Goal: Task Accomplishment & Management: Complete application form

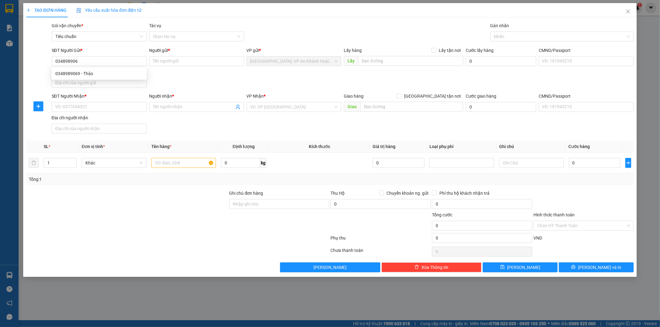
type input "0348989069"
click at [113, 73] on div "0348989069 - Thảo" at bounding box center [99, 73] width 88 height 7
type input "Thảo"
type input "0348989069"
click at [89, 106] on input "SĐT Người Nhận *" at bounding box center [99, 107] width 95 height 10
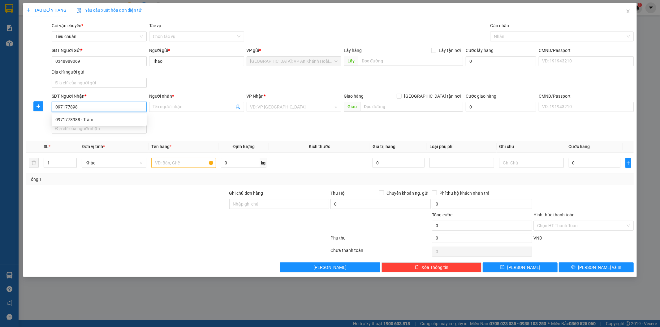
type input "0971778988"
click at [102, 121] on div "0971778988 - Trâm" at bounding box center [99, 119] width 88 height 7
type input "Trâm"
checkbox input "true"
type input "CC Diamond Lotus river side, 49C [PERSON_NAME]. P8. Q8, TP HCm"
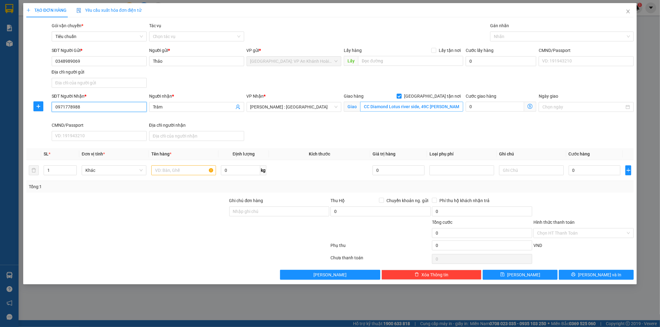
type input "0971778988"
click at [431, 107] on input "CC Diamond Lotus river side, 49C [PERSON_NAME]. P8. Q8, TP HCm" at bounding box center [411, 107] width 103 height 10
click at [511, 37] on div at bounding box center [559, 36] width 134 height 7
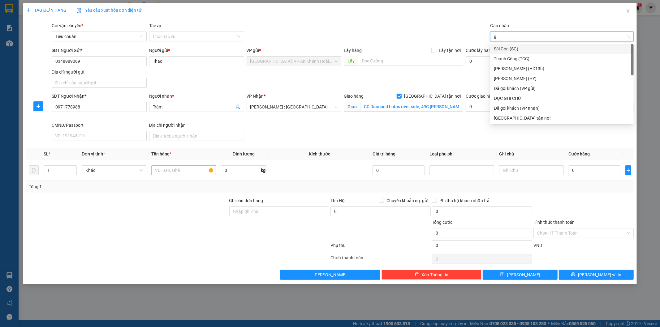
type input "gt"
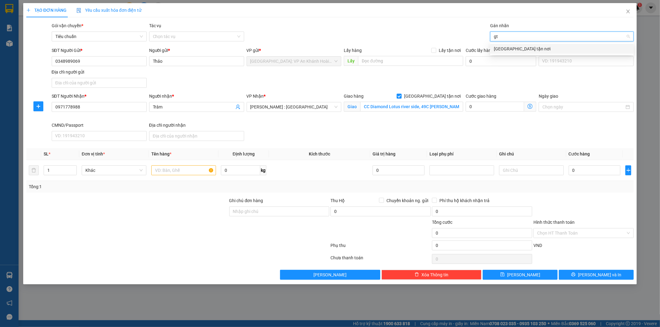
click at [511, 49] on div "[GEOGRAPHIC_DATA] tận nơi" at bounding box center [562, 48] width 136 height 7
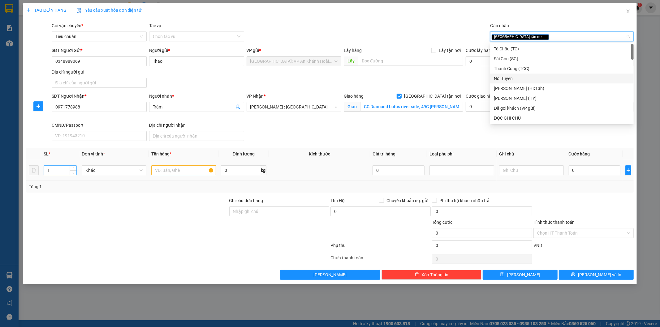
click at [58, 171] on input "1" at bounding box center [60, 170] width 32 height 9
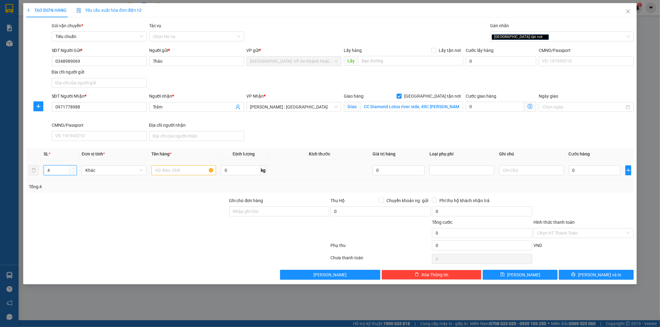
type input "4"
click at [164, 173] on input "text" at bounding box center [183, 171] width 65 height 10
type input "4 kiện bọc xốp nổ"
click at [240, 212] on input "Ghi chú đơn hàng" at bounding box center [279, 212] width 100 height 10
click at [271, 212] on input "Hàng không đồng kiểm, đơn giao nguyên kiện, hư vỡ không đền (đã báo người gửi)" at bounding box center [279, 212] width 100 height 10
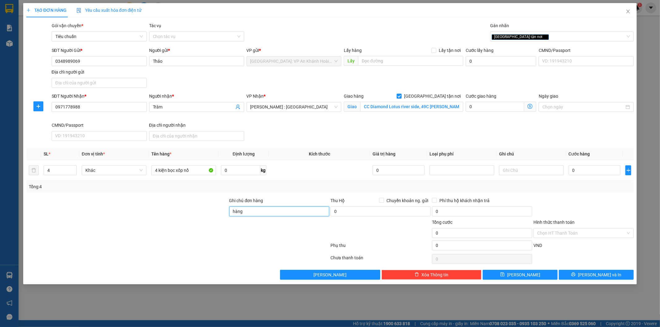
type input "hàng dễ vỡ xin nhẹ tay"
click at [585, 171] on input "0" at bounding box center [595, 171] width 52 height 10
type input "2"
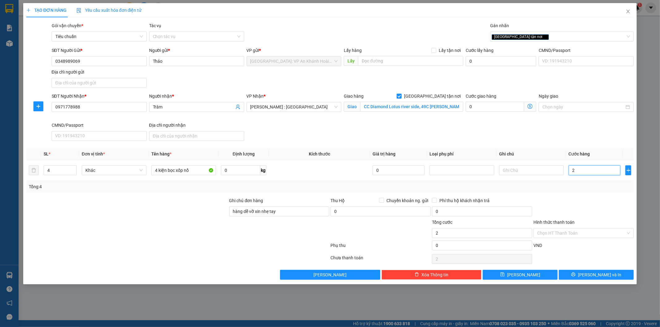
type input "27"
type input "270"
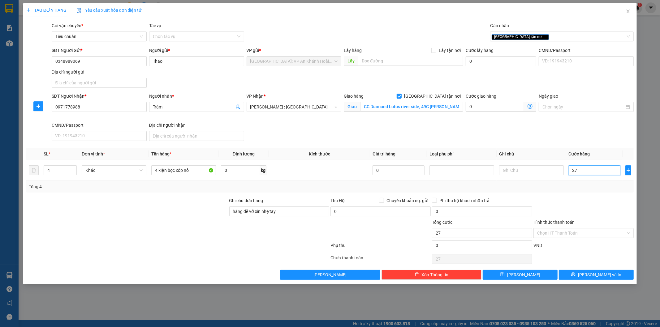
type input "270"
type input "2.700"
type input "27.000"
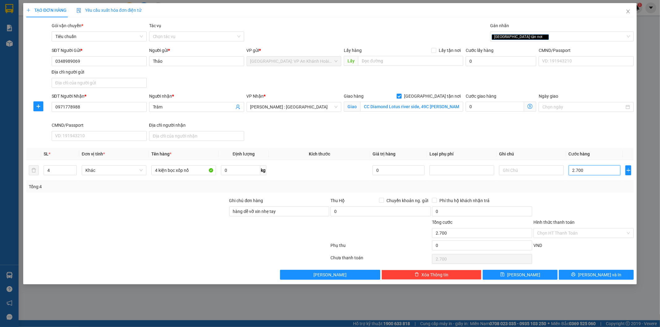
type input "27.000"
type input "270.000"
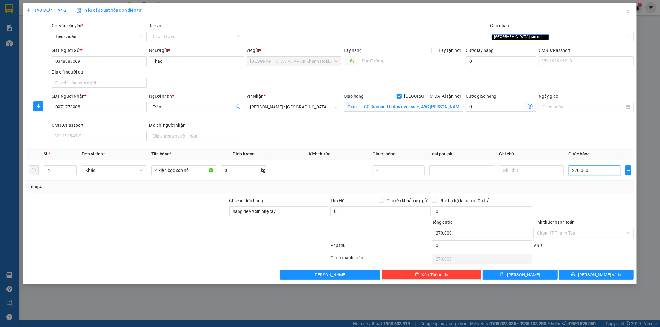
type input "270.000"
click at [568, 204] on div at bounding box center [584, 208] width 102 height 22
click at [596, 277] on span "[PERSON_NAME] và In" at bounding box center [599, 275] width 43 height 7
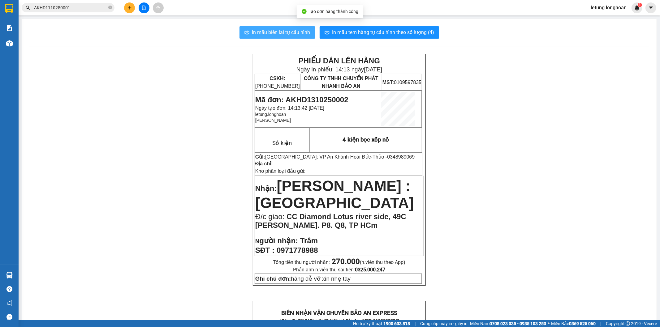
click at [271, 32] on span "In mẫu biên lai tự cấu hình" at bounding box center [281, 32] width 58 height 8
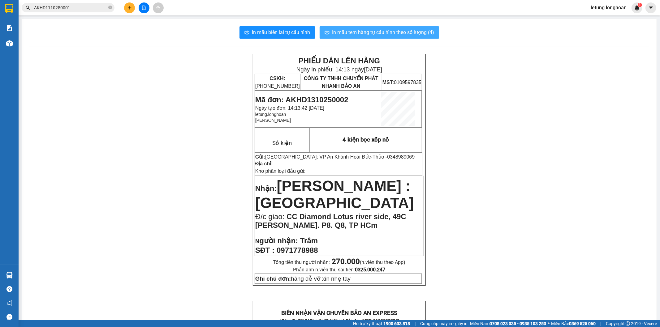
click at [345, 27] on button "In mẫu tem hàng tự cấu hình theo số lượng (4)" at bounding box center [379, 32] width 119 height 12
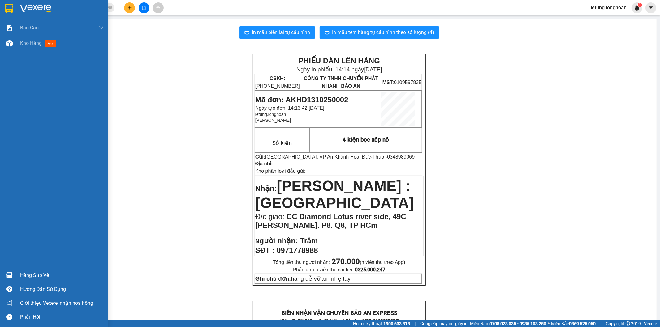
click at [7, 6] on img at bounding box center [9, 8] width 8 height 9
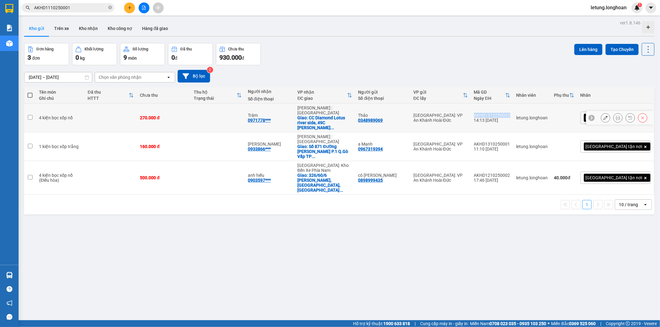
drag, startPoint x: 539, startPoint y: 109, endPoint x: 504, endPoint y: 110, distance: 35.6
click at [504, 110] on td "AKHD1310250002 14:13 [DATE]" at bounding box center [492, 118] width 42 height 29
checkbox input "true"
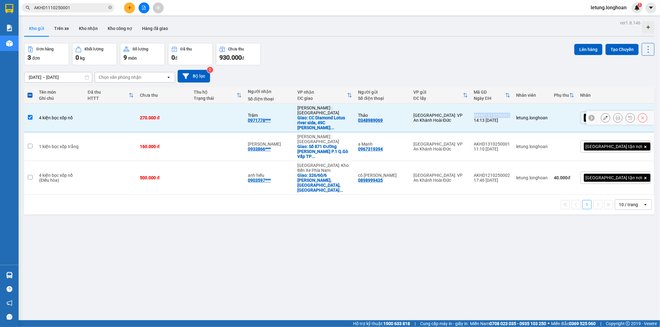
copy div "AKHD1310250002"
click at [603, 116] on icon at bounding box center [605, 118] width 4 height 4
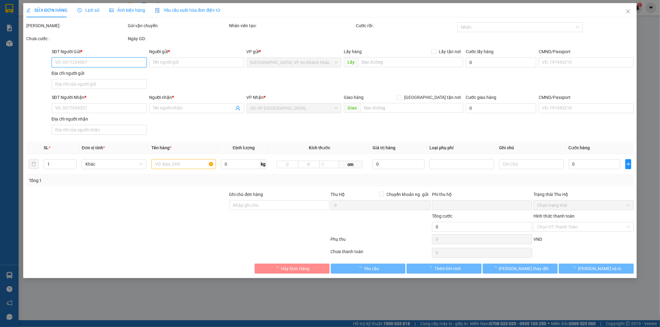
type input "0348989069"
type input "Thảo"
type input "0971778988"
type input "Trâm"
checkbox input "true"
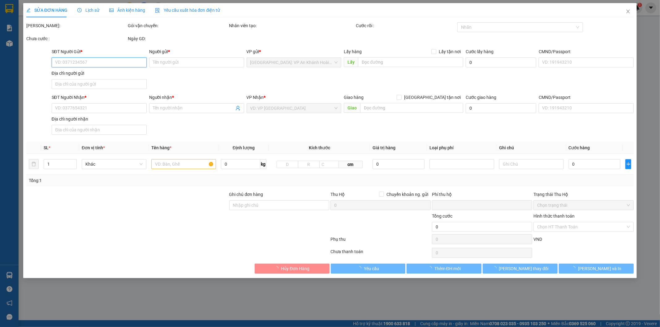
type input "CC Diamond Lotus river side, 49C [PERSON_NAME]. P8. Q8, TP HCm"
type input "hàng dễ vỡ xin nhẹ tay"
type input "0"
type input "270.000"
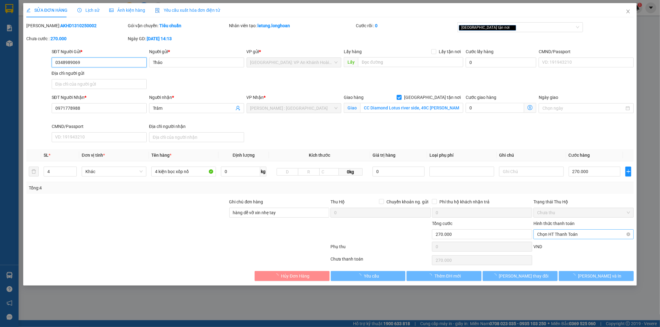
click at [561, 234] on span "Chọn HT Thanh Toán" at bounding box center [583, 234] width 93 height 9
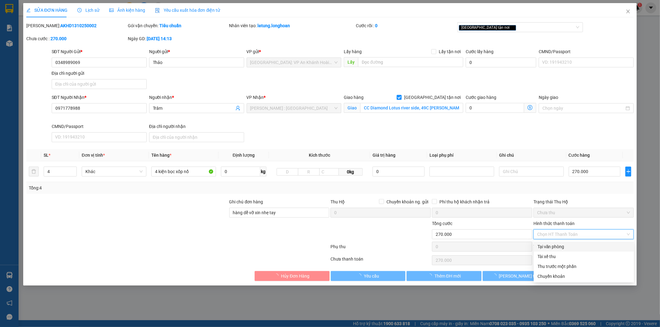
click at [561, 245] on div "Tại văn phòng" at bounding box center [584, 247] width 93 height 7
type input "0"
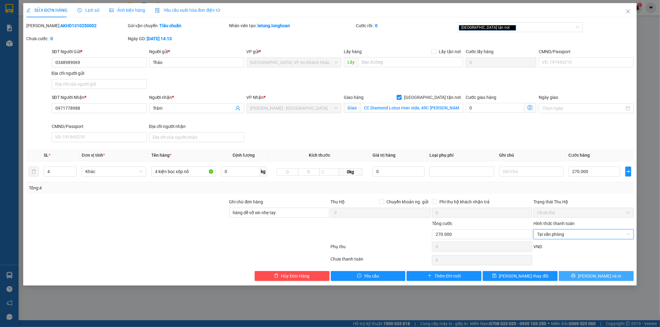
click at [609, 280] on button "[PERSON_NAME] và In" at bounding box center [596, 276] width 75 height 10
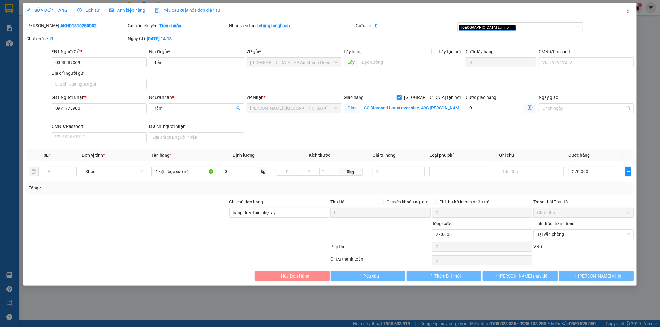
click at [629, 12] on icon "close" at bounding box center [628, 11] width 5 height 5
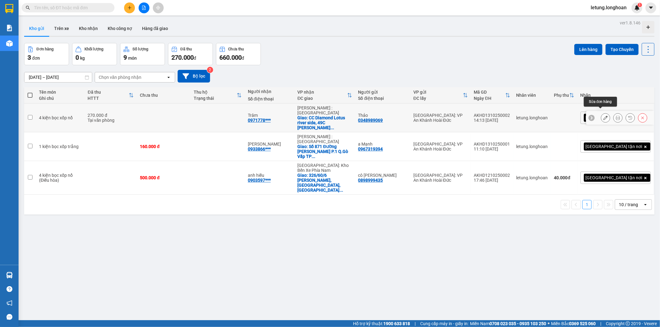
click at [603, 116] on icon at bounding box center [605, 118] width 4 height 4
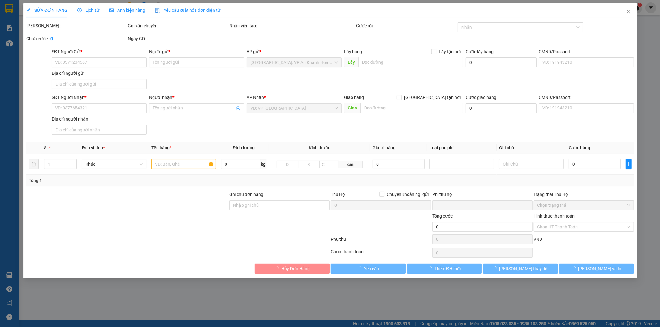
type input "0348989069"
type input "Thảo"
type input "0971778988"
type input "Trâm"
checkbox input "true"
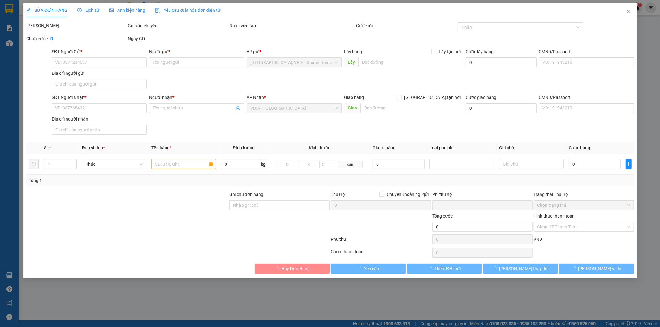
type input "CC Diamond Lotus river side, 49C [PERSON_NAME]. P8. Q8, TP HCm"
type input "hàng dễ vỡ xin nhẹ tay"
type input "0"
type input "270.000"
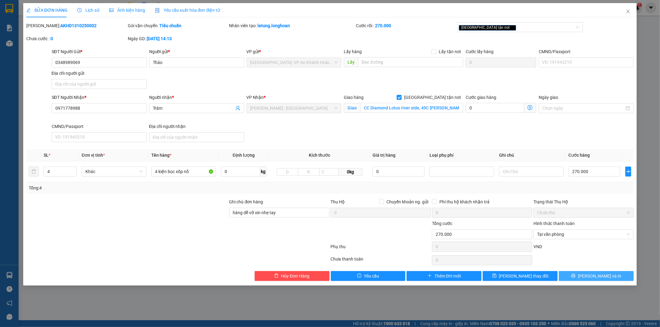
click at [599, 277] on span "[PERSON_NAME] và In" at bounding box center [599, 276] width 43 height 7
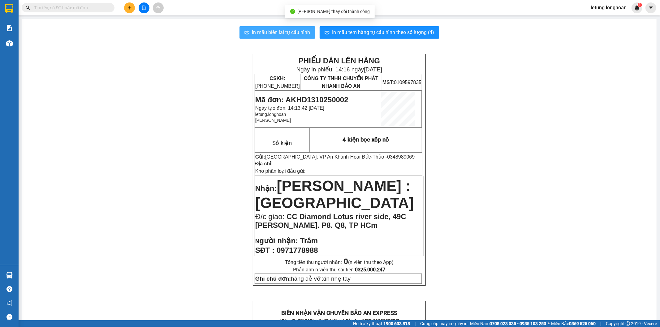
click at [287, 30] on span "In mẫu biên lai tự cấu hình" at bounding box center [281, 32] width 58 height 8
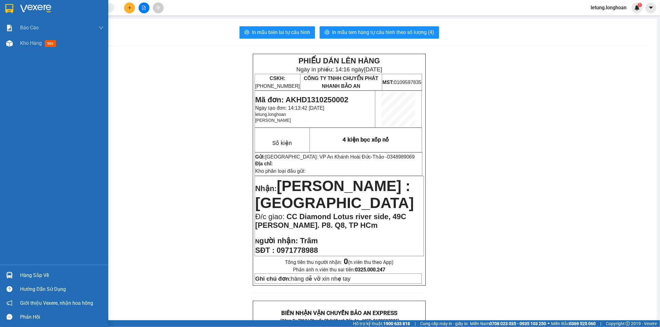
click at [9, 4] on img at bounding box center [9, 8] width 8 height 9
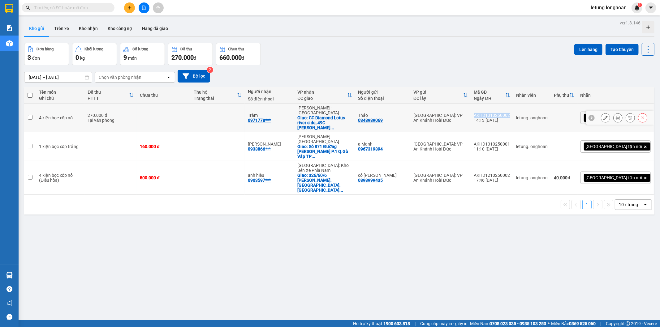
drag, startPoint x: 540, startPoint y: 109, endPoint x: 501, endPoint y: 109, distance: 38.7
click at [501, 109] on td "AKHD1310250002 14:13 [DATE]" at bounding box center [492, 118] width 42 height 29
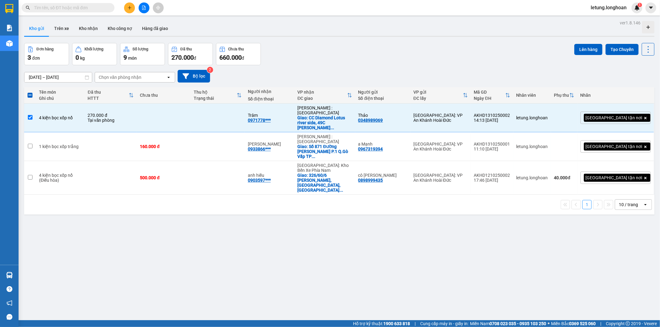
drag, startPoint x: 512, startPoint y: 111, endPoint x: 522, endPoint y: 50, distance: 61.7
click at [522, 50] on div "Đơn hàng 3 đơn Khối lượng 0 kg Số lượng 9 món Đã thu 270.000 đ Chưa thu 660.000…" at bounding box center [339, 54] width 630 height 22
drag, startPoint x: 541, startPoint y: 109, endPoint x: 504, endPoint y: 108, distance: 37.2
click at [504, 108] on td "AKHD1310250002 14:13 [DATE]" at bounding box center [492, 118] width 42 height 29
checkbox input "false"
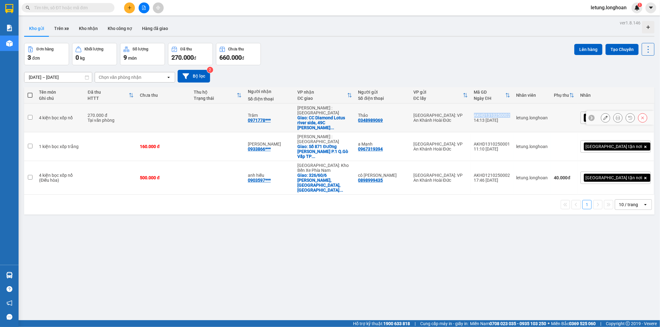
copy div "AKHD1310250002"
click at [283, 266] on div "ver 1.8.146 Kho gửi Trên xe Kho nhận Kho công nợ Hàng đã giao Đơn hàng 3 đơn Kh…" at bounding box center [339, 182] width 635 height 327
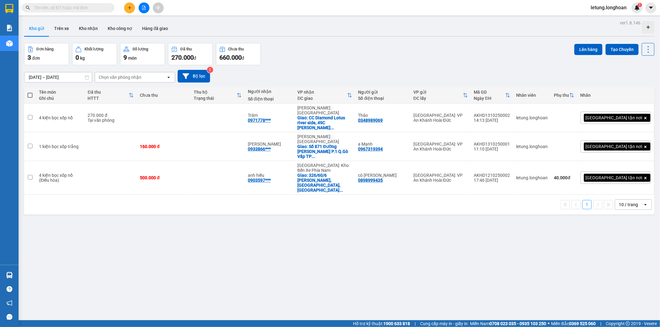
click at [130, 8] on icon "plus" at bounding box center [130, 8] width 4 height 4
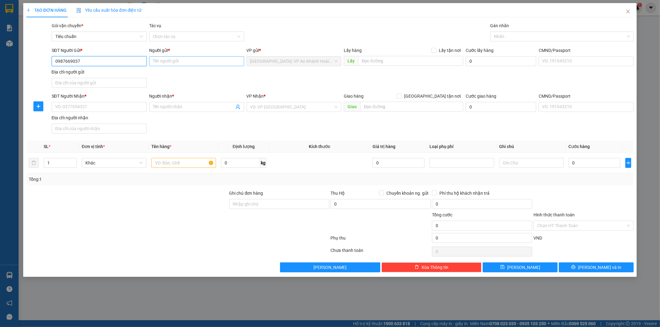
type input "0987669037"
click at [188, 60] on input "Người gửi *" at bounding box center [196, 61] width 95 height 10
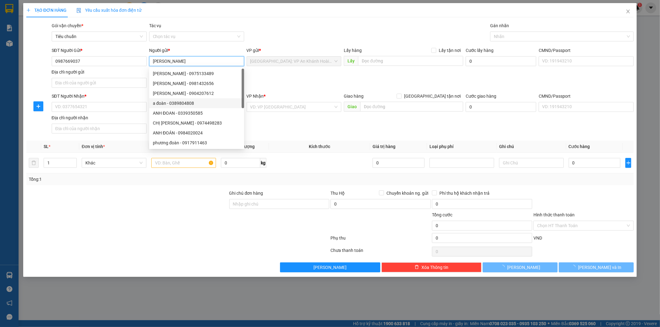
type input "Nguyễn Doan"
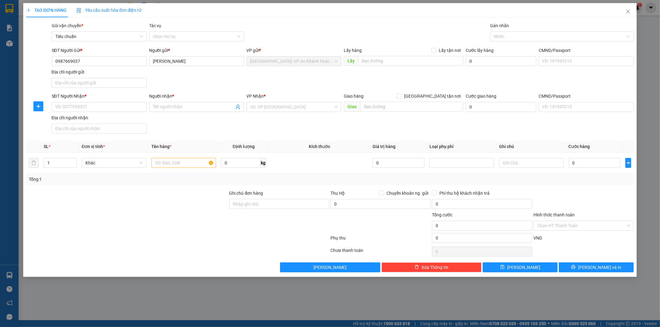
click at [287, 74] on div "SĐT Người Gửi * 0987669037 Người gửi * Nguyễn Doan VP gửi * Hà Nội: VP An Khánh…" at bounding box center [342, 68] width 585 height 43
click at [93, 110] on input "SĐT Người Nhận *" at bounding box center [99, 107] width 95 height 10
click at [114, 62] on input "0987669037" at bounding box center [99, 61] width 95 height 10
paste input "blistenpharma@gmail.com"
type input "b"
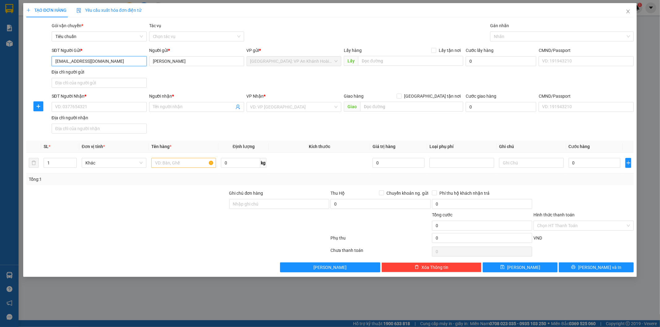
type input "0987669037"
click at [87, 107] on input "SĐT Người Nhận *" at bounding box center [99, 107] width 95 height 10
paste input "0987669037"
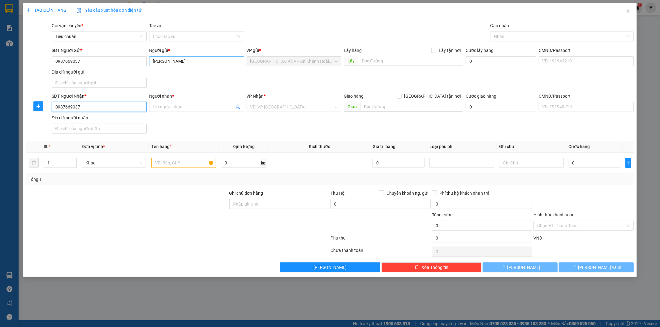
type input "0987669037"
click at [193, 60] on input "Nguyễn Doan" at bounding box center [196, 61] width 95 height 10
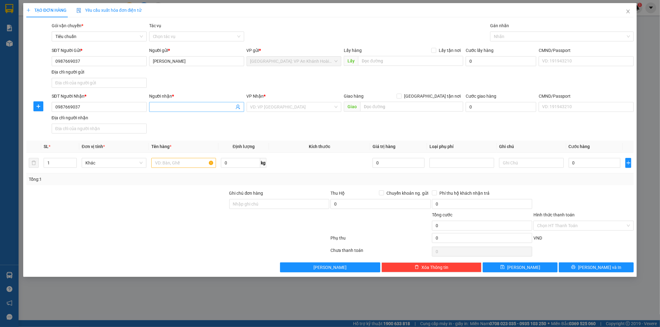
click at [163, 109] on input "Người nhận *" at bounding box center [193, 107] width 81 height 7
paste input "Nguyễn Doan"
type input "Nguyễn Doan"
click at [108, 58] on input "0987669037" at bounding box center [99, 61] width 95 height 10
type input "0865758676"
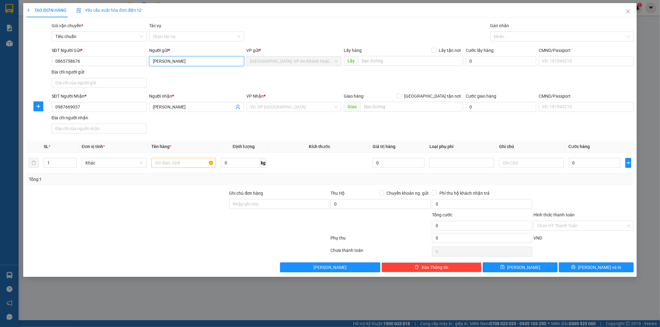
click at [197, 64] on input "Nguyễn Doan" at bounding box center [196, 61] width 95 height 10
type input "Nguyễn Trang"
click at [296, 82] on div "SĐT Người Gửi * 0865758676 Người gửi * Nguyễn Trang VP gửi * Hà Nội: VP An Khán…" at bounding box center [342, 68] width 585 height 43
click at [402, 103] on input "text" at bounding box center [411, 107] width 103 height 10
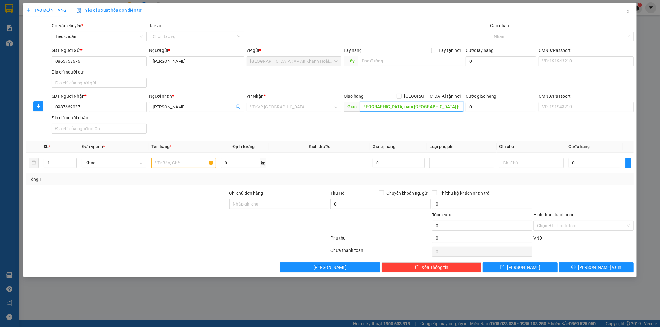
scroll to position [0, 59]
type input "số 7 ngách 9 ngõ 53 đường chùa Đông Hiến nam TP Hưng Yên Tỉnh Hưng Yên"
click at [271, 105] on input "search" at bounding box center [291, 106] width 83 height 9
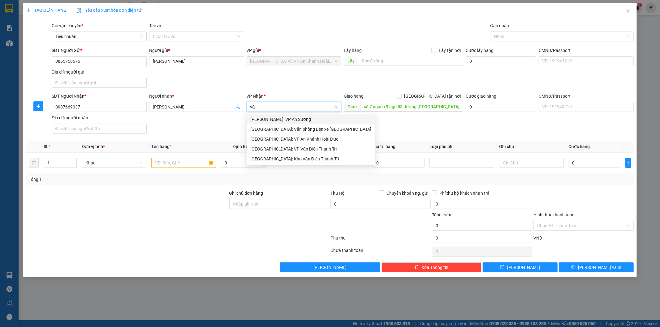
type input "văn"
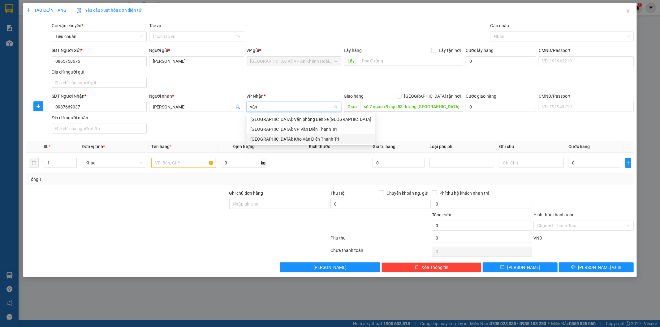
click at [276, 139] on div "Hà Nội: Kho Văn Điển Thanh Trì" at bounding box center [310, 139] width 121 height 7
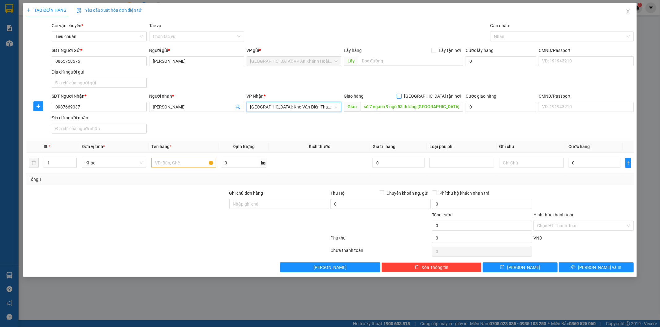
drag, startPoint x: 432, startPoint y: 97, endPoint x: 442, endPoint y: 93, distance: 10.1
click at [401, 97] on input "[GEOGRAPHIC_DATA] tận nơi" at bounding box center [399, 96] width 4 height 4
checkbox input "true"
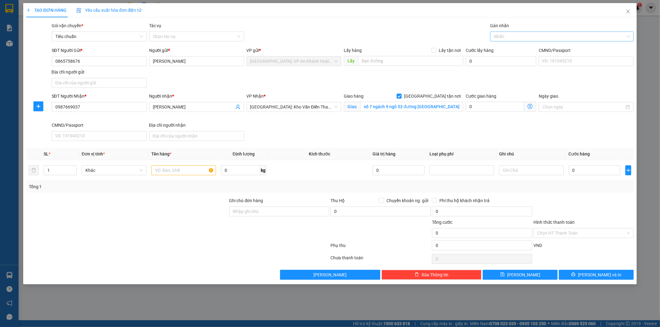
click at [513, 35] on div at bounding box center [559, 36] width 134 height 7
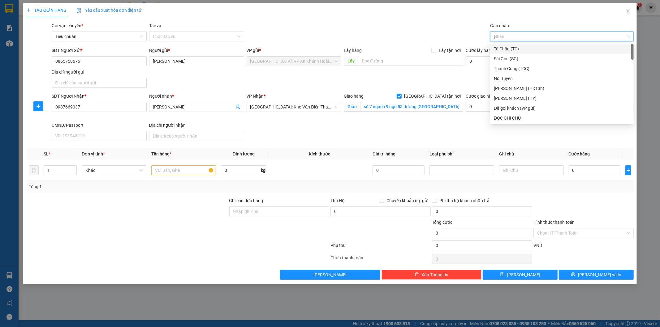
type input "gt"
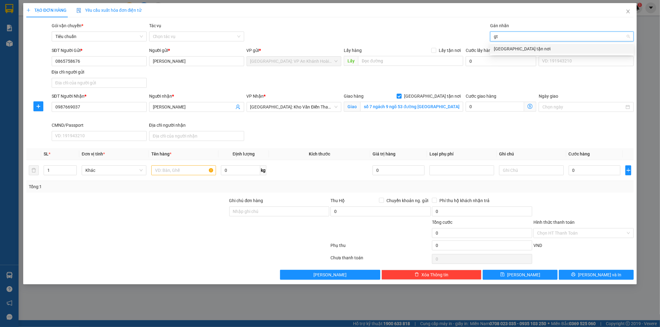
click at [515, 51] on div "[GEOGRAPHIC_DATA] tận nơi" at bounding box center [562, 48] width 136 height 7
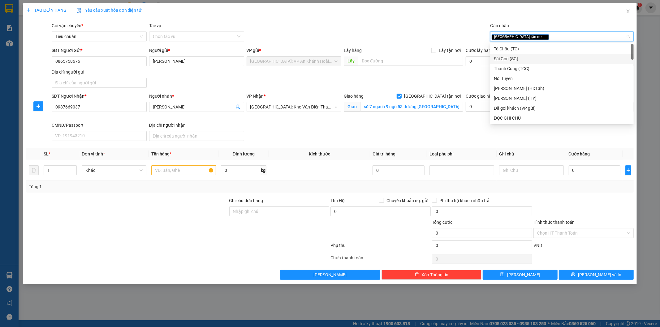
click at [404, 83] on div "SĐT Người Gửi * 0865758676 Người gửi * Nguyễn Trang VP gửi * Hà Nội: VP An Khán…" at bounding box center [342, 68] width 585 height 43
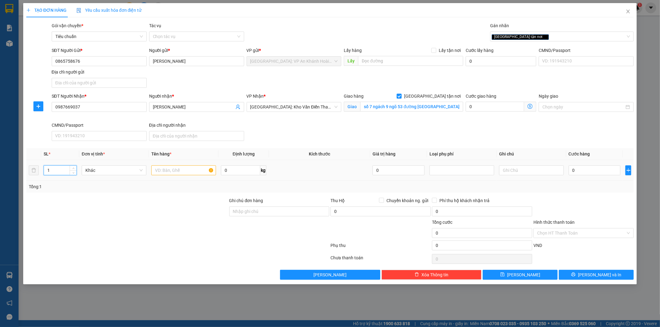
click at [63, 174] on input "1" at bounding box center [60, 170] width 32 height 9
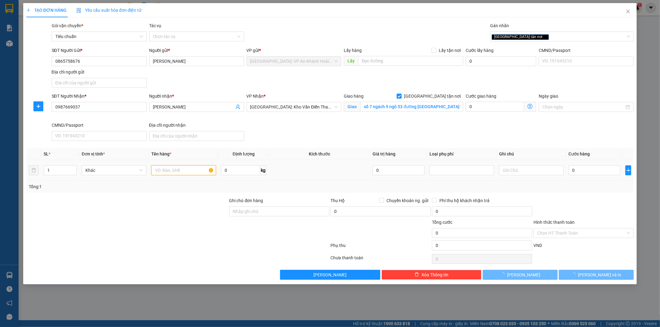
click at [163, 174] on input "text" at bounding box center [183, 171] width 65 height 10
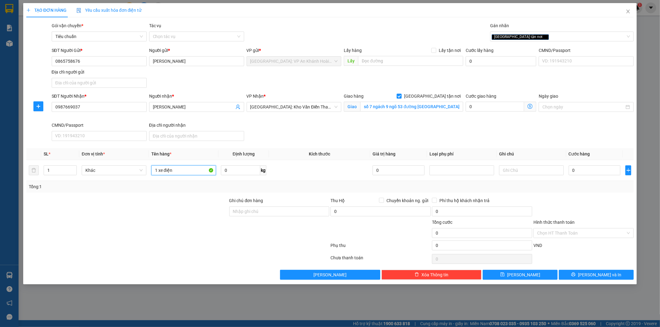
type input "1 xe điện"
click at [593, 169] on input "0" at bounding box center [595, 171] width 52 height 10
type input "2"
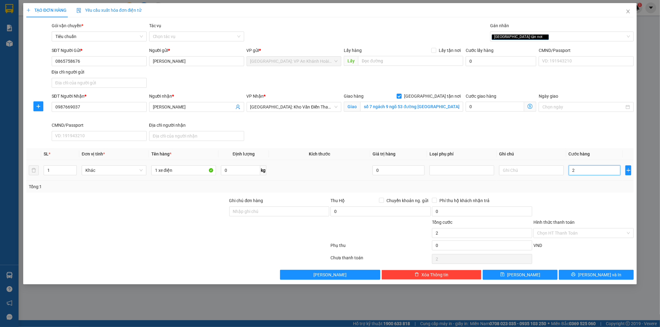
type input "25"
type input "250"
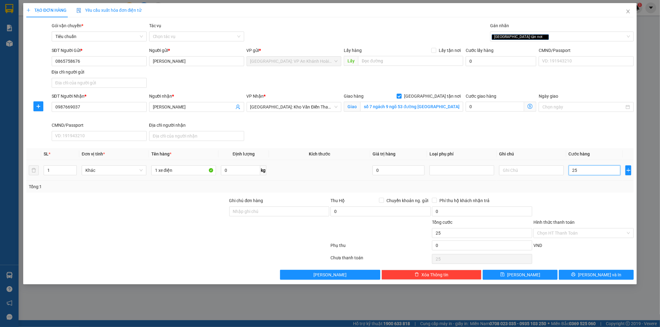
type input "250"
type input "2.500"
type input "25.000"
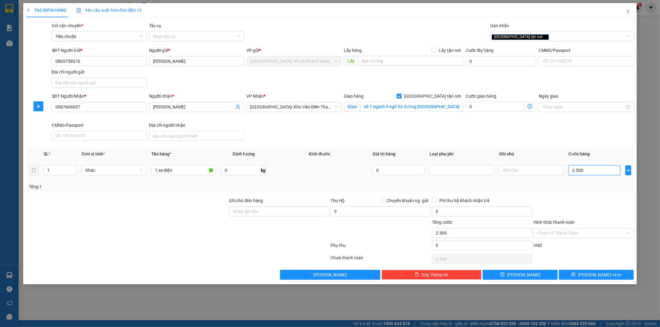
type input "25.000"
type input "250.000"
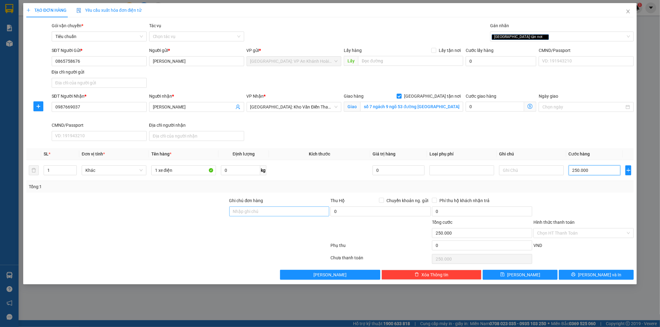
type input "250.000"
click at [266, 214] on input "Ghi chú đơn hàng" at bounding box center [279, 212] width 100 height 10
type input "1 chìa khóa quấn tay lái, 2 gương"
click at [194, 236] on div at bounding box center [127, 230] width 203 height 22
click at [599, 274] on span "[PERSON_NAME] và In" at bounding box center [599, 275] width 43 height 7
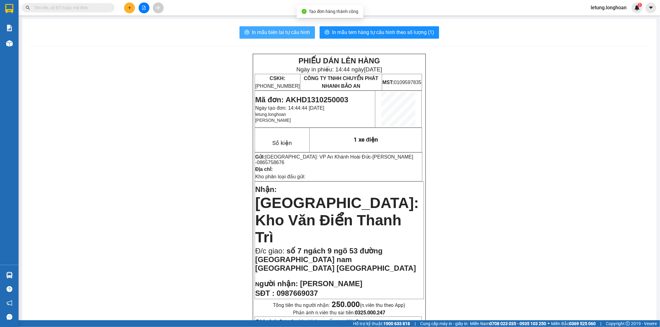
click at [297, 29] on span "In mẫu biên lai tự cấu hình" at bounding box center [281, 32] width 58 height 8
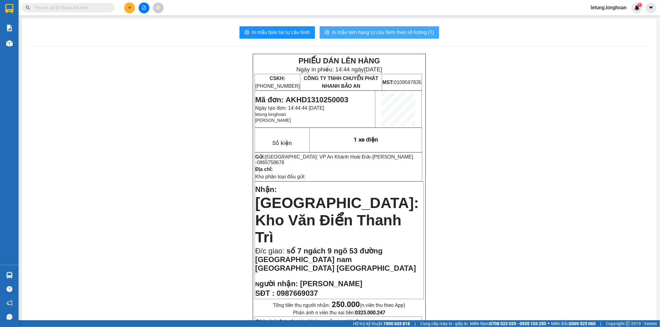
click at [395, 33] on span "In mẫu tem hàng tự cấu hình theo số lượng (1)" at bounding box center [383, 32] width 102 height 8
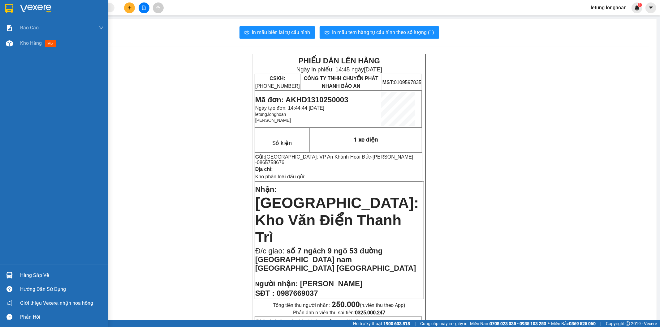
click at [10, 8] on img at bounding box center [9, 8] width 8 height 9
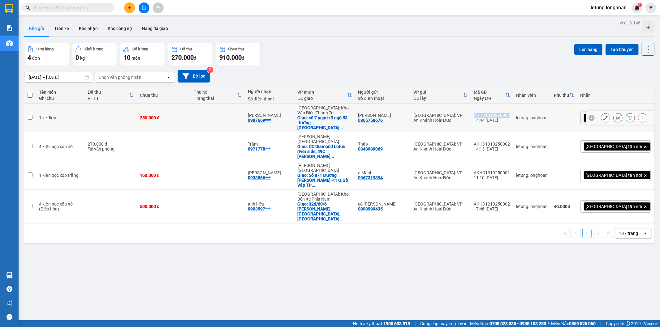
drag, startPoint x: 539, startPoint y: 113, endPoint x: 503, endPoint y: 111, distance: 36.3
click at [503, 111] on td "AKHD1310250003 14:44 13/10" at bounding box center [492, 118] width 42 height 29
checkbox input "true"
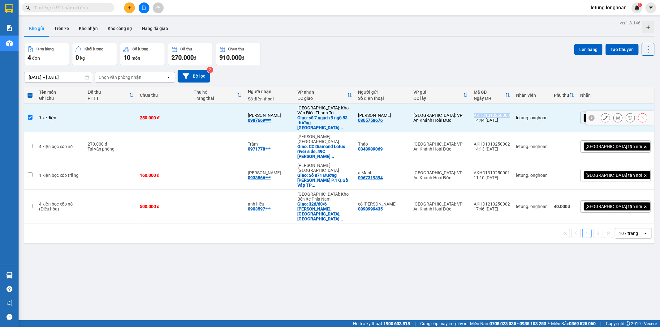
copy div "AKHD1310250003"
click at [130, 10] on button at bounding box center [129, 7] width 11 height 11
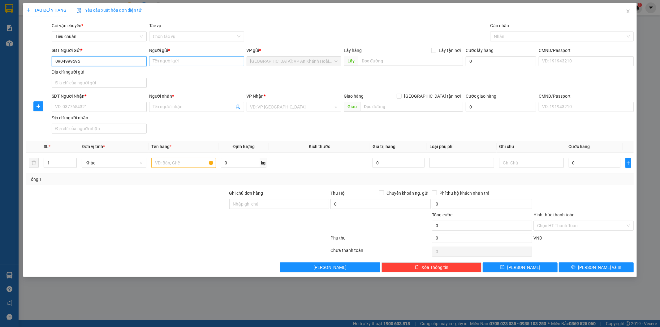
type input "0904999595"
click at [183, 62] on input "Người gửi *" at bounding box center [196, 61] width 95 height 10
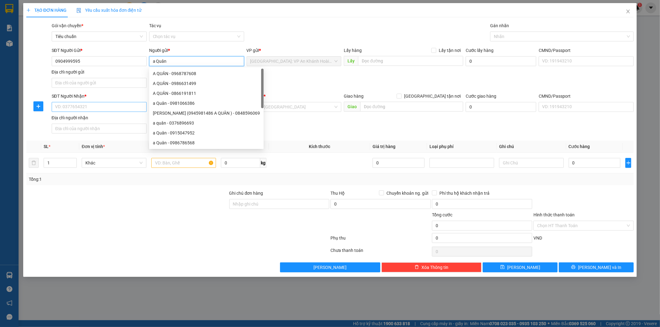
type input "a Quân"
click at [110, 109] on input "SĐT Người Nhận *" at bounding box center [99, 107] width 95 height 10
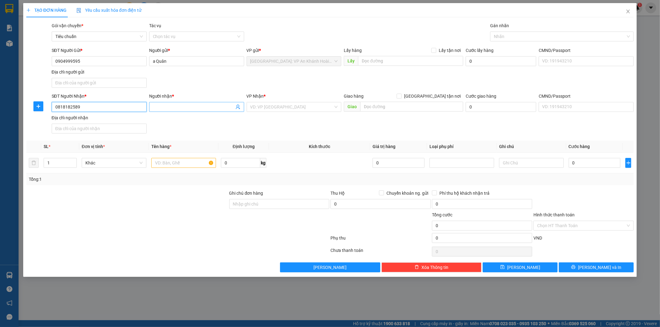
type input "0818182589"
click at [161, 107] on input "Người nhận *" at bounding box center [193, 107] width 81 height 7
type input "a Huých"
click at [277, 130] on div "SĐT Người Nhận * 0818182589 Người nhận * a Huých VP Nhận * VD: VP Sài Gòn Giao …" at bounding box center [342, 114] width 585 height 43
click at [389, 105] on input "text" at bounding box center [411, 107] width 103 height 10
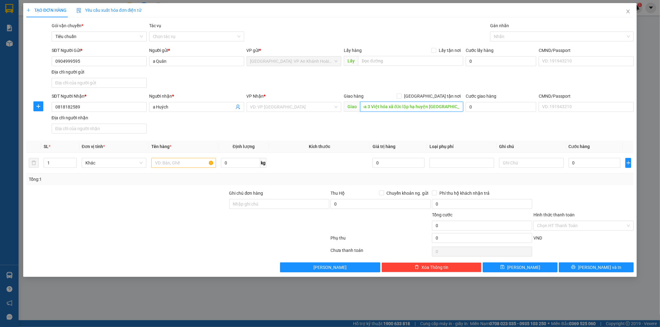
scroll to position [0, 36]
type input "Lô H KCn Đức Hòa 3 Việt hóa xã đức lập hạ huyện đức hòa Long an"
click at [401, 97] on input "[GEOGRAPHIC_DATA] tận nơi" at bounding box center [399, 96] width 4 height 4
checkbox input "true"
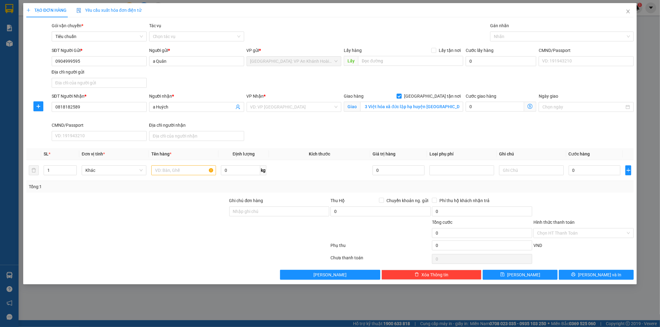
scroll to position [0, 0]
click at [499, 38] on div at bounding box center [559, 36] width 134 height 7
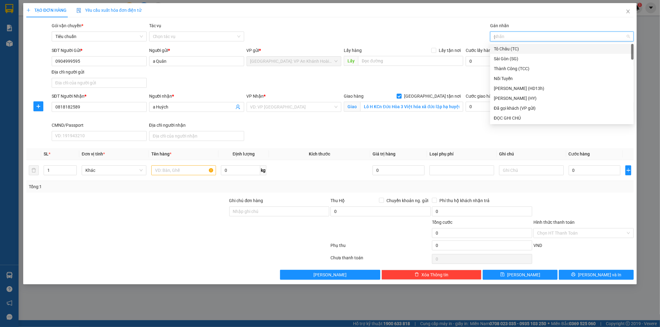
type input "gt"
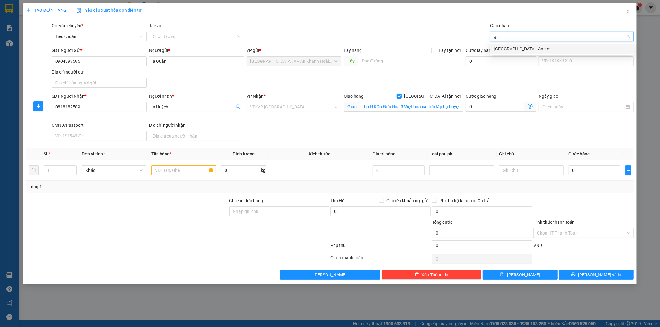
click at [512, 49] on div "[GEOGRAPHIC_DATA] tận nơi" at bounding box center [562, 48] width 136 height 7
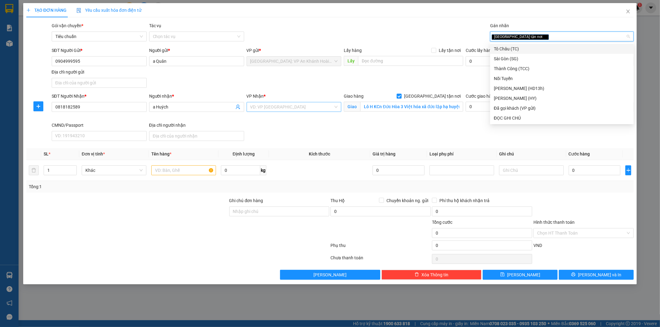
click at [265, 107] on input "search" at bounding box center [291, 106] width 83 height 9
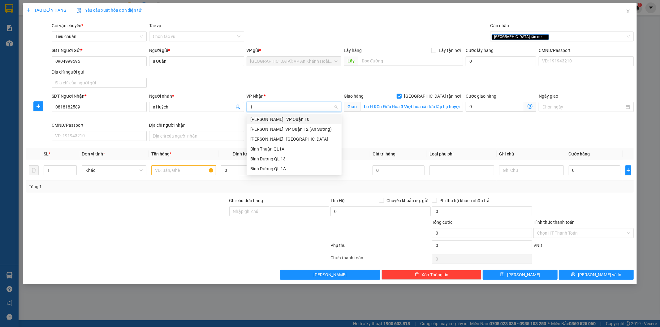
type input "12"
click at [276, 132] on div "[PERSON_NAME] : [GEOGRAPHIC_DATA]" at bounding box center [294, 129] width 88 height 7
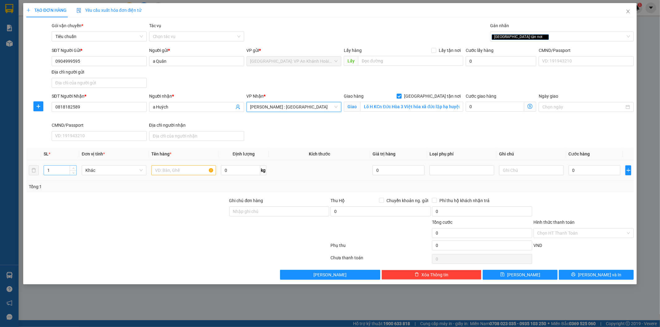
click at [63, 169] on input "1" at bounding box center [60, 170] width 32 height 9
type input "5"
click at [167, 172] on input "text" at bounding box center [183, 171] width 65 height 10
type input "5 kiện bọc pe"
click at [578, 173] on input "0" at bounding box center [595, 171] width 52 height 10
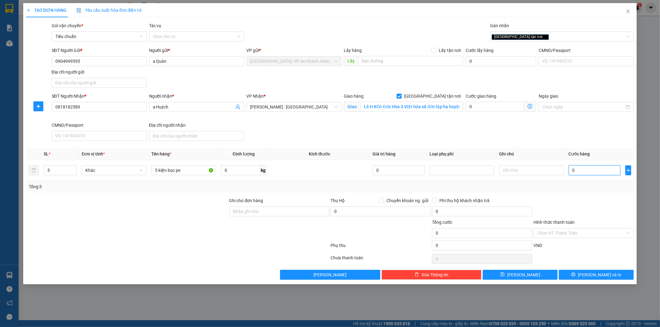
type input "6"
type input "67"
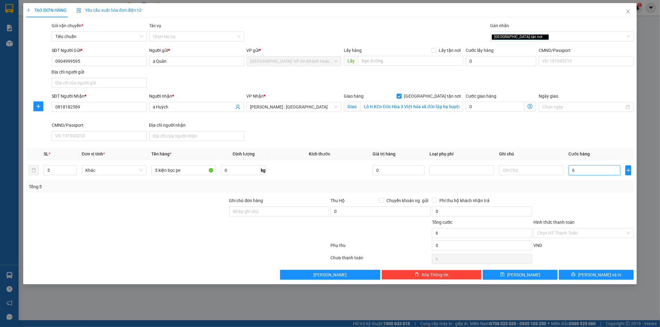
type input "67"
type input "670"
type input "6.700"
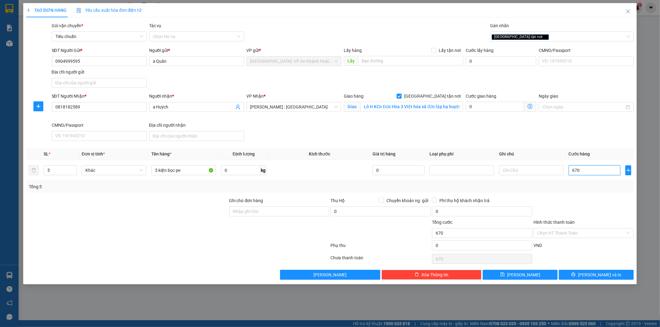
type input "6.700"
type input "67.000"
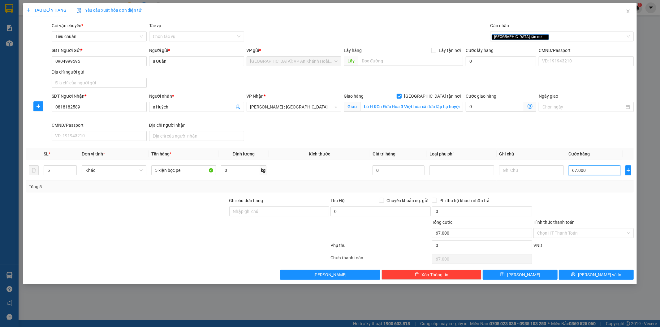
type input "670.000"
click at [273, 214] on input "Ghi chú đơn hàng" at bounding box center [279, 212] width 100 height 10
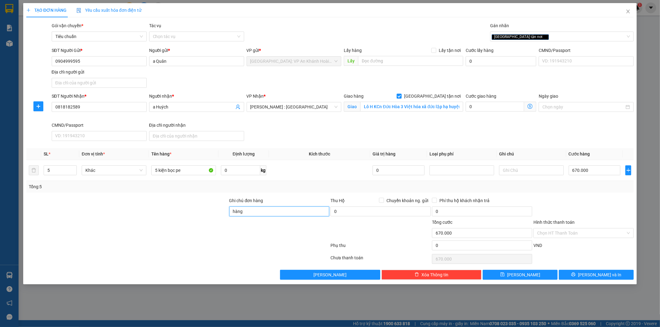
type input "hàng dễ vỡ xin nhẹ tay"
click at [390, 108] on input "Lô H KCn Đức Hòa 3 Việt hóa xã đức lập hạ huyện đức hòa Long an" at bounding box center [411, 107] width 103 height 10
click at [452, 129] on div "SĐT Người Nhận * 0818182589 Người nhận * a Huých VP Nhận * Hồ Chí Minh : Kho Qu…" at bounding box center [342, 118] width 585 height 51
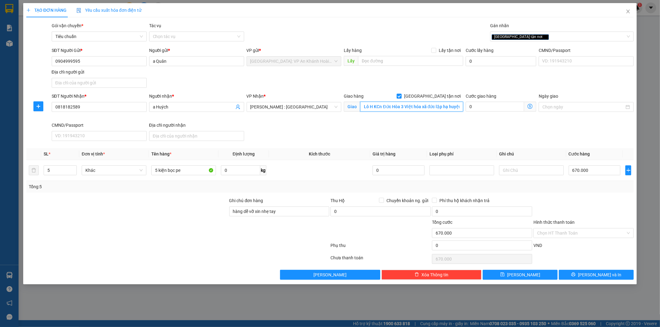
click at [437, 109] on input "Lô H KCn Đức Hòa 3 Việt hóa xã đức lập hạ huyện đức hòa Long an" at bounding box center [411, 107] width 103 height 10
click at [459, 133] on div "SĐT Người Nhận * 0818182589 Người nhận * a Huých VP Nhận * Hồ Chí Minh : Kho Qu…" at bounding box center [342, 118] width 585 height 51
click at [603, 277] on span "[PERSON_NAME] và In" at bounding box center [599, 275] width 43 height 7
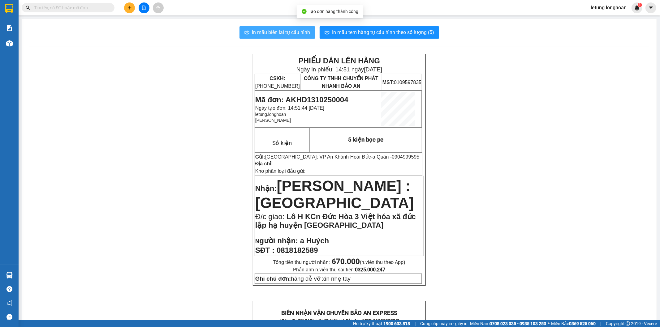
click at [290, 30] on span "In mẫu biên lai tự cấu hình" at bounding box center [281, 32] width 58 height 8
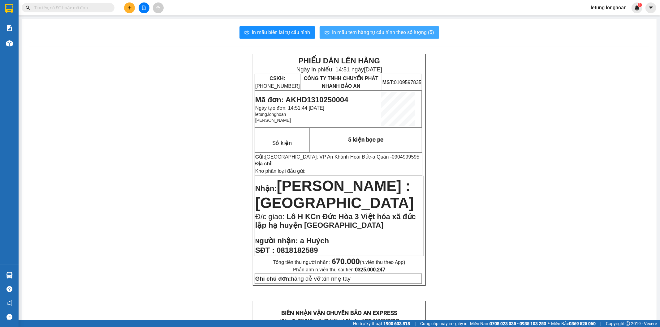
click at [370, 33] on span "In mẫu tem hàng tự cấu hình theo số lượng (5)" at bounding box center [383, 32] width 102 height 8
click at [415, 33] on span "In mẫu tem hàng tự cấu hình theo số lượng (5)" at bounding box center [383, 32] width 102 height 8
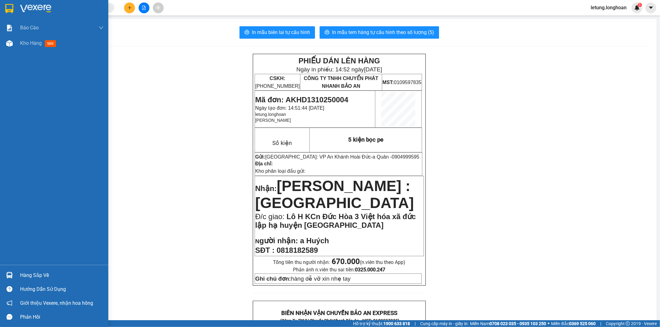
click at [12, 6] on img at bounding box center [9, 8] width 8 height 9
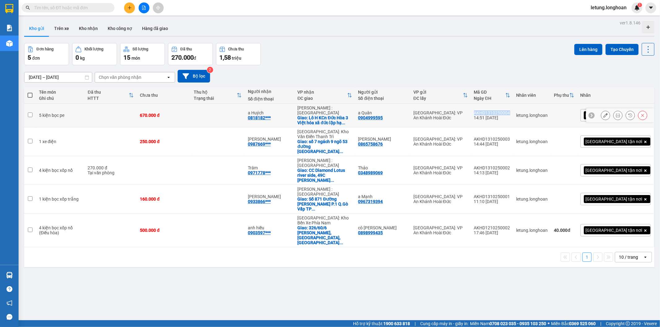
drag, startPoint x: 540, startPoint y: 110, endPoint x: 505, endPoint y: 112, distance: 35.0
click at [505, 112] on td "AKHD1310250004 14:51 13/10" at bounding box center [492, 116] width 42 height 24
checkbox input "true"
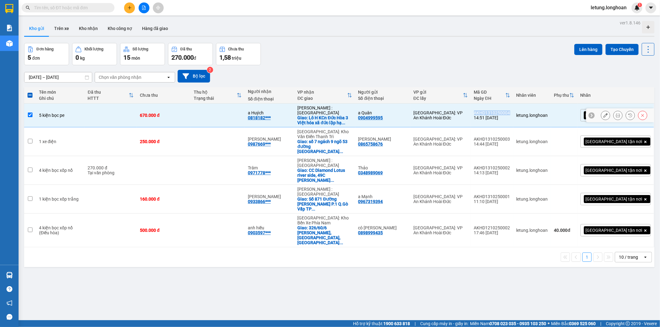
copy div "AKHD1310250004"
click at [261, 253] on div "ver 1.8.146 Kho gửi Trên xe Kho nhận Kho công nợ Hàng đã giao Đơn hàng 5 đơn Kh…" at bounding box center [339, 182] width 635 height 327
drag, startPoint x: 28, startPoint y: 94, endPoint x: 128, endPoint y: 179, distance: 130.0
click at [30, 95] on span at bounding box center [30, 95] width 5 height 5
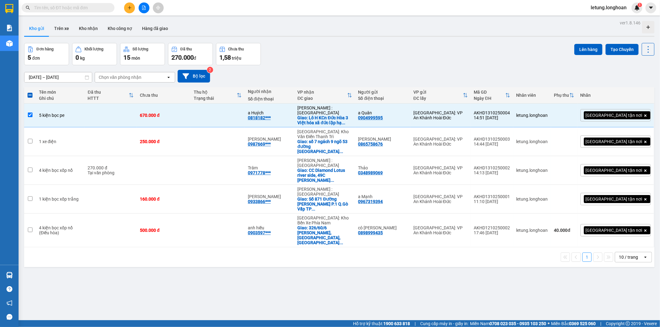
click at [30, 92] on input "checkbox" at bounding box center [30, 92] width 0 height 0
checkbox input "true"
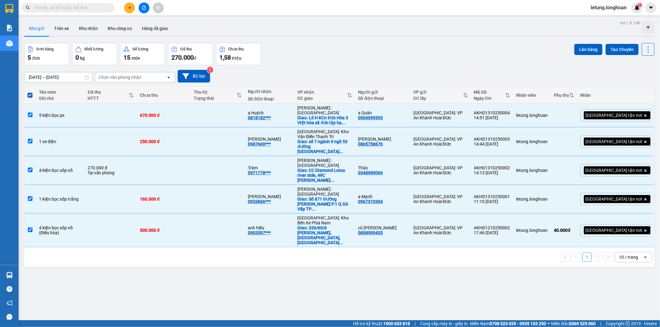
click at [29, 95] on span at bounding box center [30, 95] width 5 height 5
click at [30, 92] on input "checkbox" at bounding box center [30, 92] width 0 height 0
checkbox input "false"
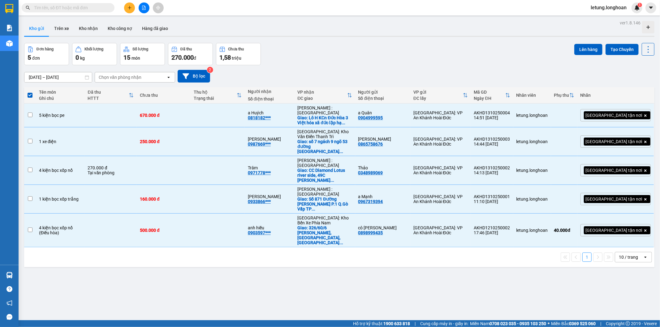
checkbox input "false"
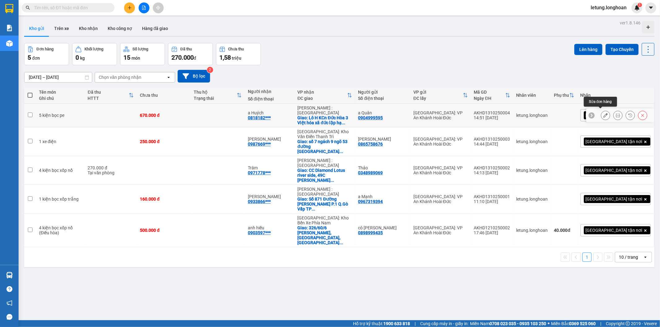
click at [603, 113] on icon at bounding box center [605, 115] width 4 height 4
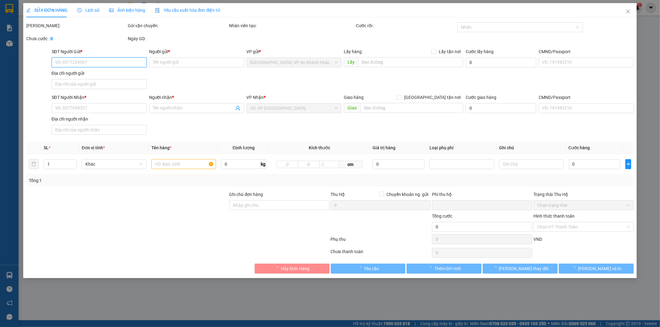
type input "0904999595"
type input "a Quân"
type input "0818182589"
type input "a Huých"
checkbox input "true"
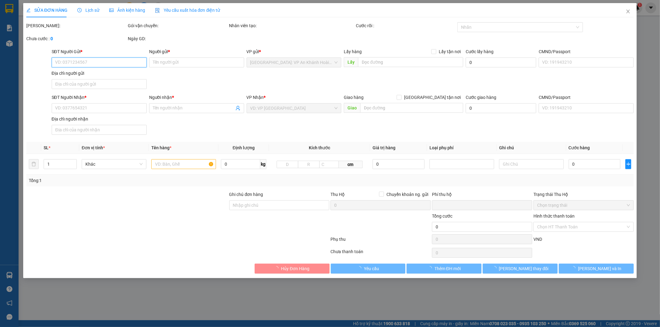
type input "Lô H KCn Đức Hòa 3 Việt hóa xã đức lập hạ huyện đức hòa Long an"
type input "hàng dễ vỡ xin nhẹ tay"
type input "0"
type input "670.000"
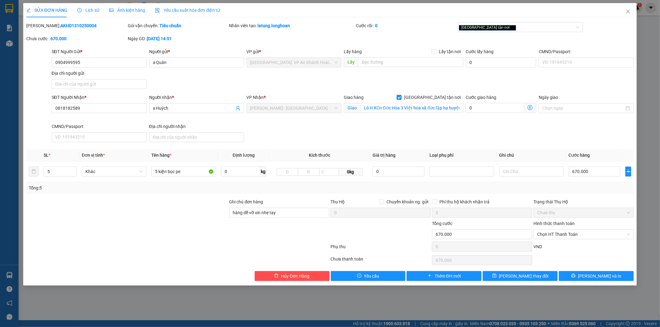
click at [223, 85] on div "SĐT Người Gửi * 0904999595 Người gửi * a Quân VP gửi * Hà Nội: VP An Khánh Hoài…" at bounding box center [342, 69] width 585 height 43
click at [596, 279] on span "[PERSON_NAME] và In" at bounding box center [599, 276] width 43 height 7
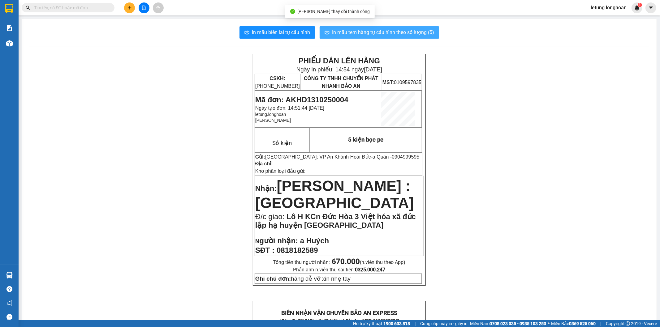
click at [386, 31] on span "In mẫu tem hàng tự cấu hình theo số lượng (5)" at bounding box center [383, 32] width 102 height 8
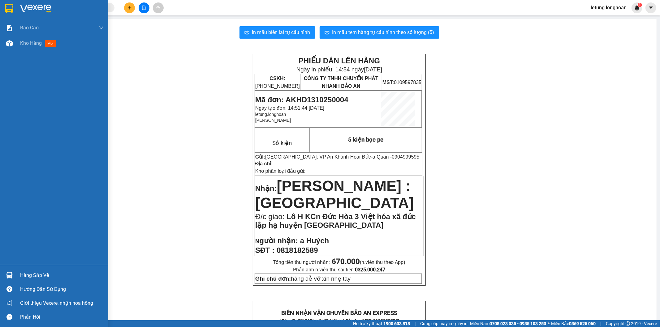
click at [10, 7] on img at bounding box center [9, 8] width 8 height 9
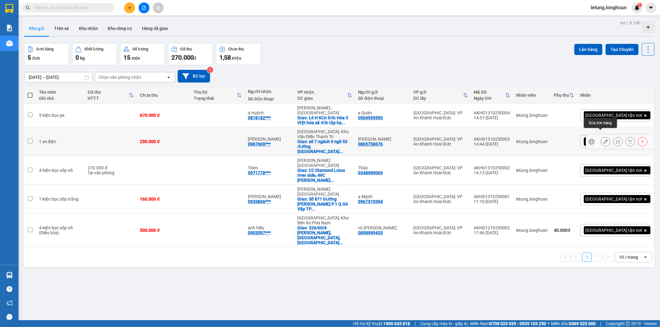
click at [603, 140] on icon at bounding box center [605, 142] width 4 height 4
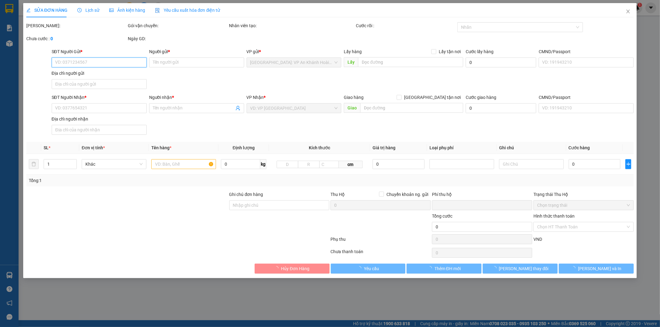
type input "0865758676"
type input "Nguyễn Trang"
type input "0987669037"
type input "Nguyễn Doan"
checkbox input "true"
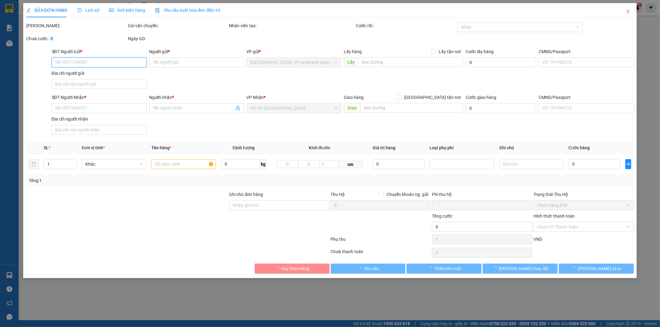
type input "số 7 ngách 9 ngõ 53 đường chùa Đông Hiến nam TP Hưng Yên Tỉnh Hưng Yên"
type input "1 chìa khóa quấn tay lái, 2 gương"
type input "0"
type input "250.000"
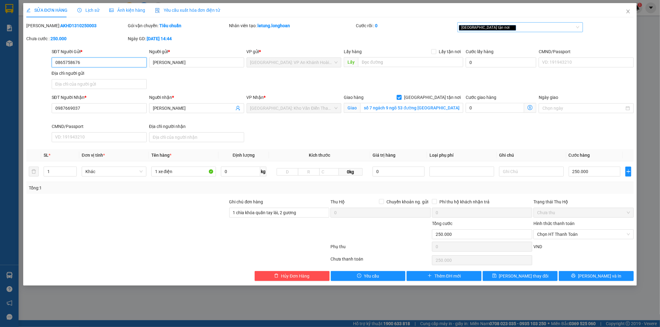
click at [525, 27] on div "[GEOGRAPHIC_DATA] tận nơi" at bounding box center [517, 27] width 116 height 7
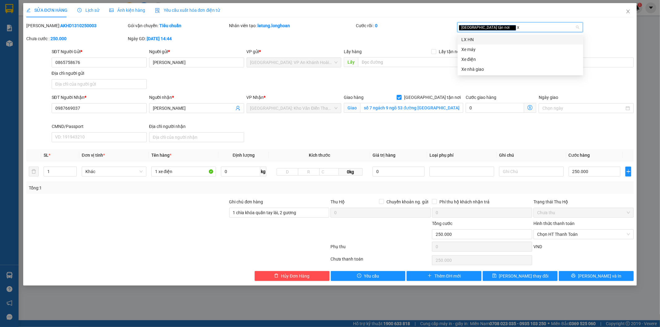
type input "xe"
click at [504, 47] on div "Xe điện" at bounding box center [520, 49] width 118 height 7
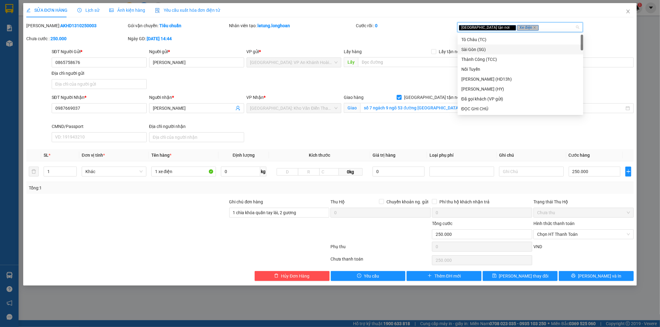
click at [314, 82] on div "SĐT Người Gửi * 0865758676 Người gửi * Nguyễn Trang VP gửi * Hà Nội: VP An Khán…" at bounding box center [342, 69] width 585 height 43
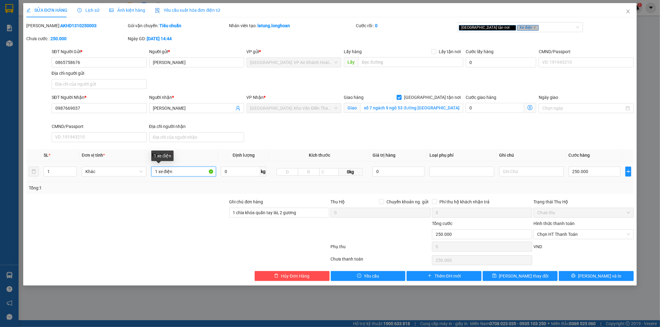
click at [183, 173] on input "1 xe điện" at bounding box center [183, 172] width 65 height 10
type input "1 xe điện BKS 89 MĐ1 318.82"
click at [181, 226] on div at bounding box center [127, 231] width 203 height 22
click at [576, 276] on icon "printer" at bounding box center [573, 276] width 4 height 4
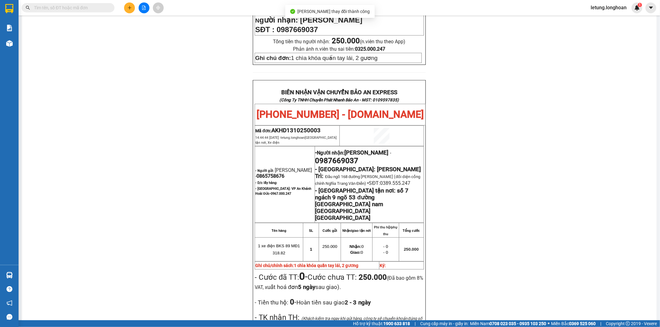
scroll to position [275, 0]
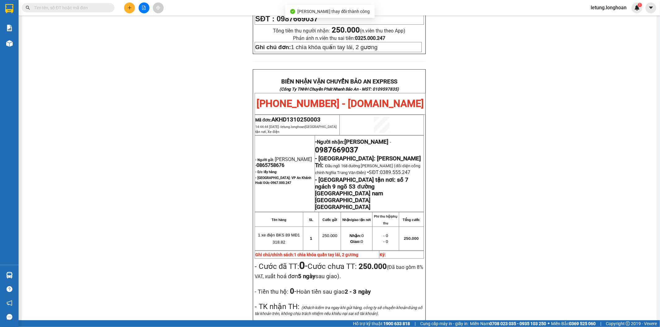
click at [468, 176] on div "PHIẾU DÁN LÊN HÀNG Ngày in phiếu: 15:08 ngày 13-10-2025 CSKH: 1900.06.88.33 CÔN…" at bounding box center [339, 105] width 620 height 652
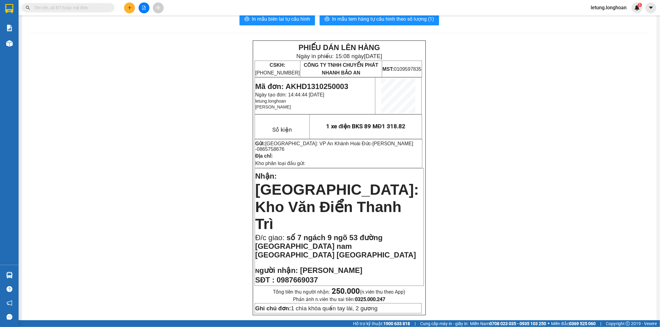
scroll to position [0, 0]
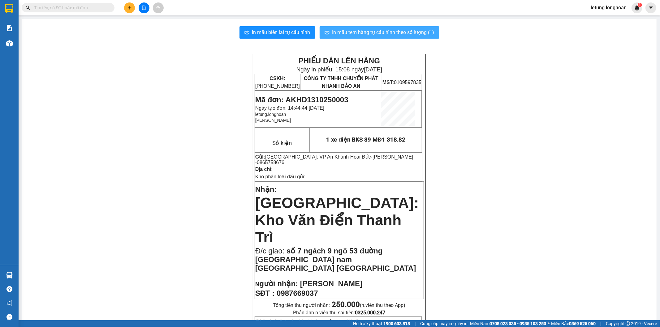
click at [394, 30] on span "In mẫu tem hàng tự cấu hình theo số lượng (1)" at bounding box center [383, 32] width 102 height 8
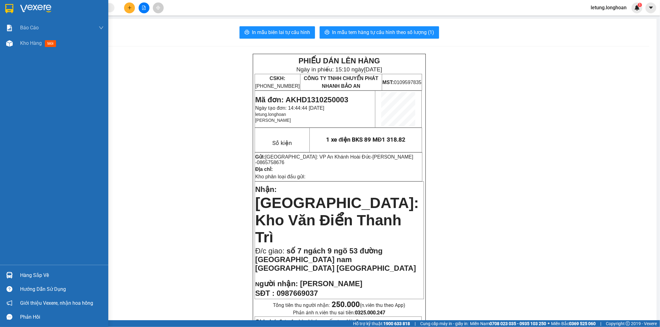
drag, startPoint x: 2, startPoint y: 5, endPoint x: 7, endPoint y: 6, distance: 5.2
click at [3, 5] on div at bounding box center [54, 10] width 108 height 20
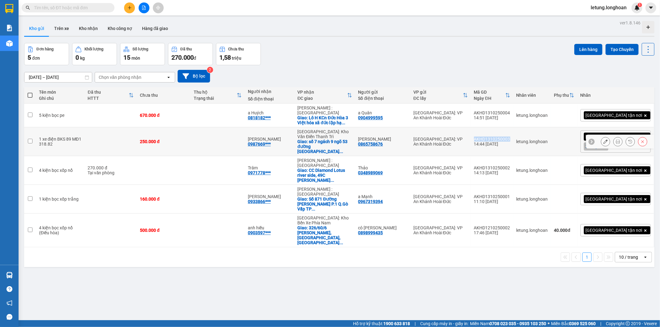
drag, startPoint x: 539, startPoint y: 132, endPoint x: 504, endPoint y: 132, distance: 35.6
click at [504, 132] on td "AKHD1310250003 14:44 13/10" at bounding box center [492, 142] width 42 height 29
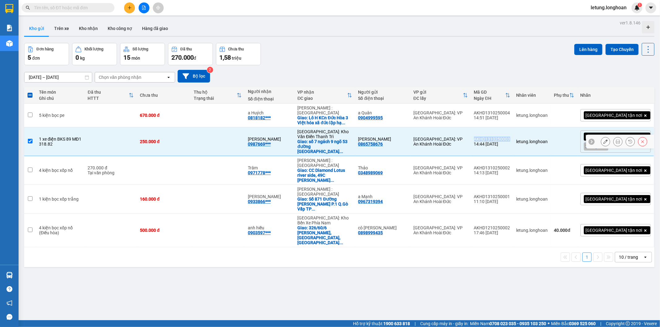
copy div "AKHD1310250003"
click at [31, 139] on input "checkbox" at bounding box center [30, 141] width 5 height 5
checkbox input "false"
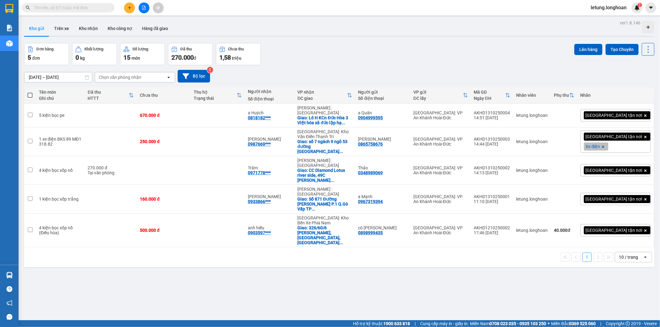
click at [135, 270] on div "ver 1.8.146 Kho gửi Trên xe Kho nhận Kho công nợ Hàng đã giao Đơn hàng 5 đơn Kh…" at bounding box center [339, 182] width 635 height 327
click at [624, 49] on button "Tạo Chuyến" at bounding box center [622, 49] width 33 height 11
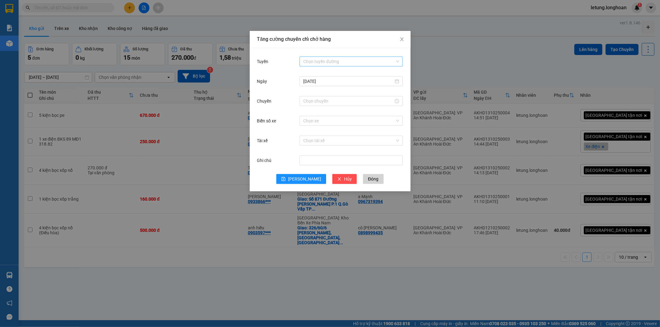
click at [324, 60] on input "Tuyến" at bounding box center [349, 61] width 92 height 9
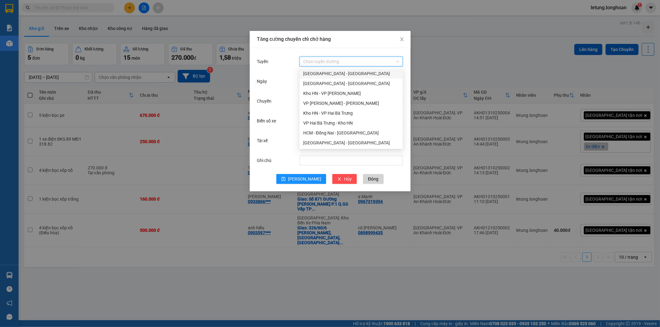
click at [328, 61] on input "Tuyến" at bounding box center [349, 61] width 92 height 9
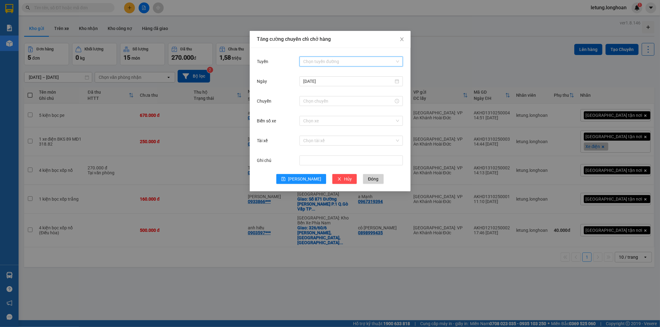
click at [330, 64] on input "Tuyến" at bounding box center [349, 61] width 92 height 9
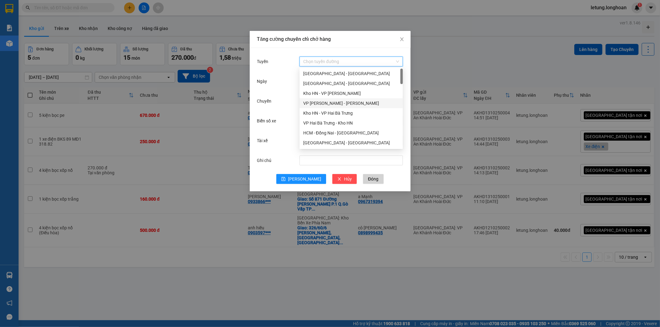
click at [324, 102] on div "VP An khánh - Kho HN" at bounding box center [351, 103] width 96 height 7
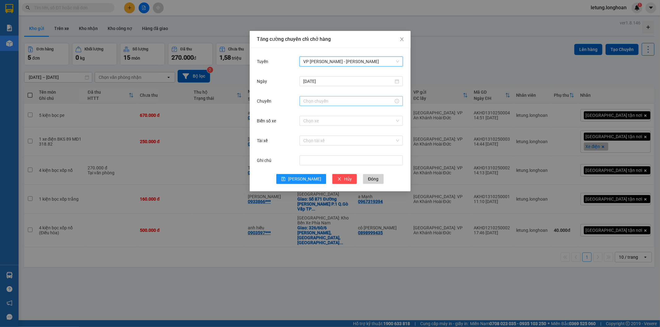
click at [322, 104] on input "Chuyến" at bounding box center [348, 101] width 90 height 7
click at [306, 144] on div "16" at bounding box center [308, 148] width 17 height 9
type input "16:00"
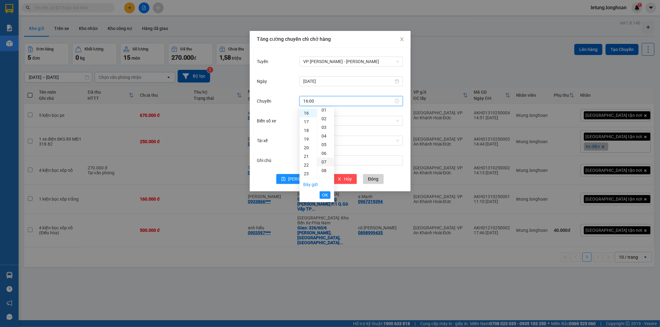
scroll to position [0, 0]
click at [322, 196] on button "OK" at bounding box center [325, 195] width 11 height 7
click at [333, 121] on input "Biển số xe" at bounding box center [349, 120] width 92 height 9
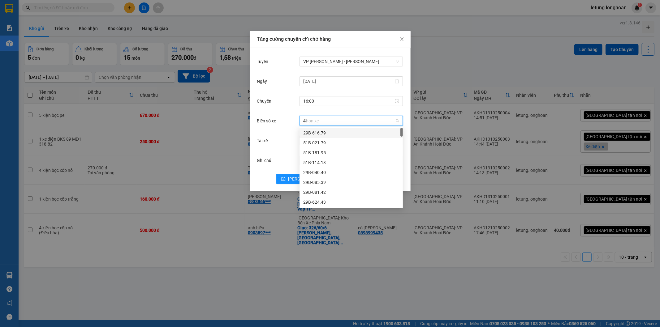
type input "44"
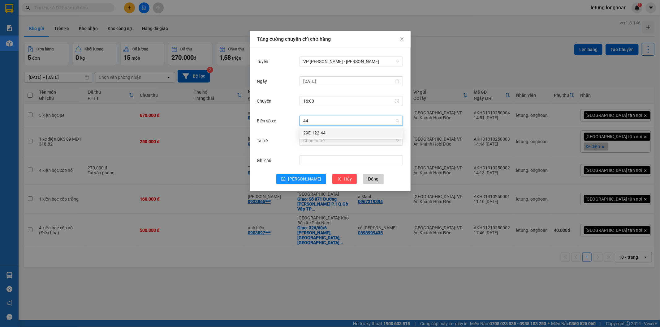
click at [323, 134] on div "29E-122.44" at bounding box center [351, 133] width 96 height 7
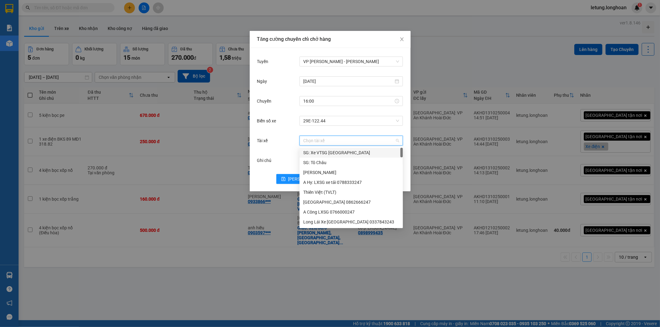
click at [320, 142] on input "Tài xế" at bounding box center [349, 140] width 92 height 9
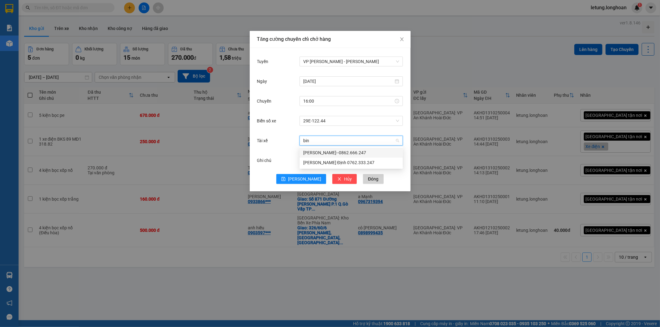
type input "binh"
click at [326, 149] on div "Trần Thanh Bình--0862.666.247" at bounding box center [351, 153] width 103 height 10
click at [301, 182] on span "[PERSON_NAME]" at bounding box center [304, 179] width 33 height 7
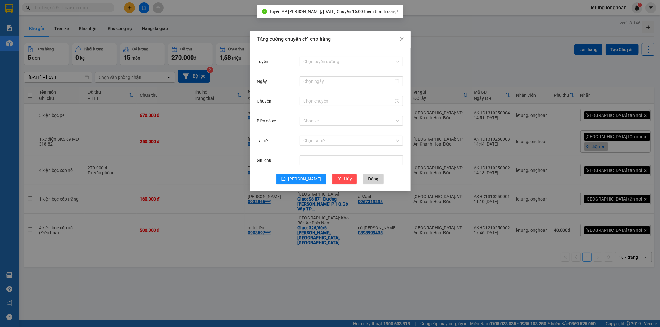
click at [28, 97] on div "Tăng cường chuyến chỉ chở hàng Tuyến Chọn tuyến đường Ngày Chuyến Biển số xe Ch…" at bounding box center [330, 163] width 660 height 327
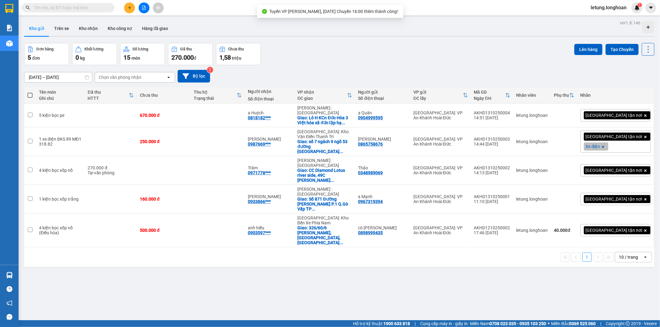
click at [28, 96] on span at bounding box center [30, 95] width 5 height 5
click at [30, 92] on input "checkbox" at bounding box center [30, 92] width 0 height 0
checkbox input "true"
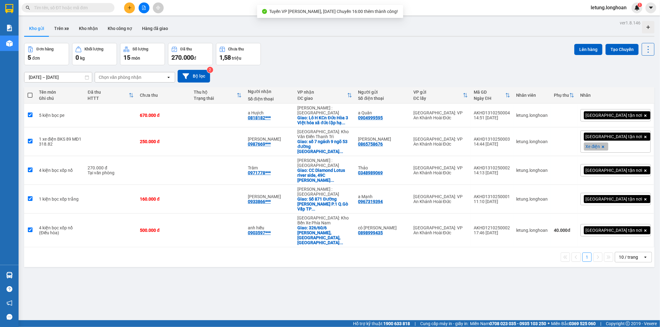
checkbox input "true"
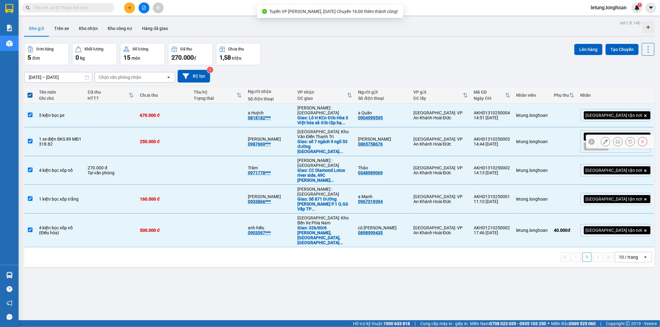
click at [29, 137] on td at bounding box center [30, 142] width 12 height 29
checkbox input "false"
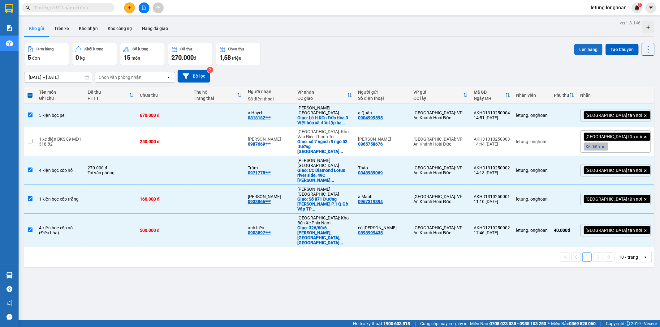
click at [578, 48] on button "Lên hàng" at bounding box center [588, 49] width 28 height 11
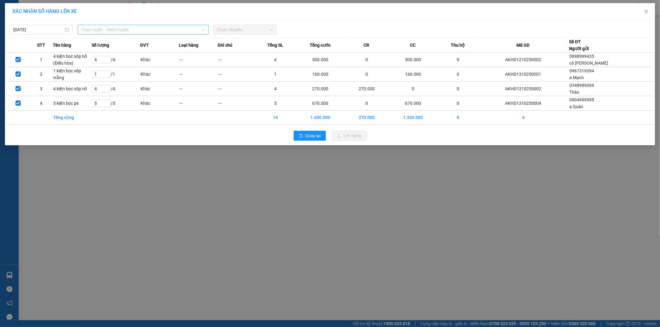
click at [101, 27] on span "Chọn tuyến - nhóm tuyến" at bounding box center [142, 29] width 123 height 9
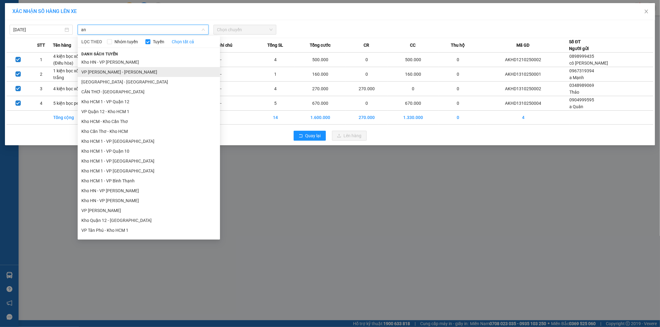
type input "an"
click at [117, 76] on li "VP An khánh - Kho HN" at bounding box center [149, 72] width 142 height 10
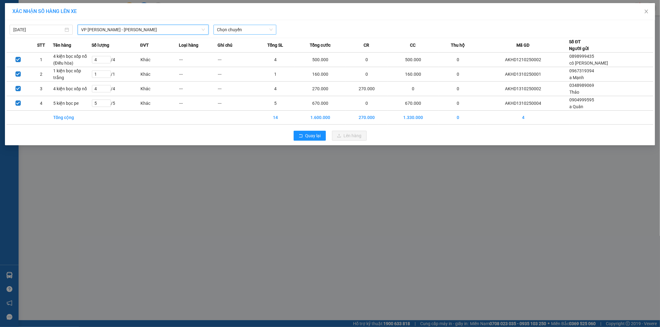
click at [249, 30] on span "Chọn chuyến" at bounding box center [245, 29] width 56 height 9
click at [250, 50] on div "16:00 (TC) - 29E-122.44" at bounding box center [241, 52] width 48 height 7
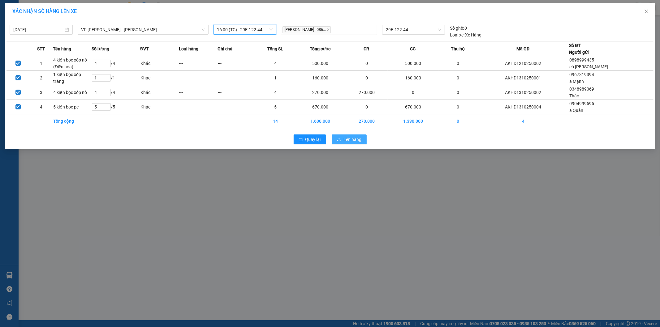
click at [351, 141] on span "Lên hàng" at bounding box center [353, 139] width 18 height 7
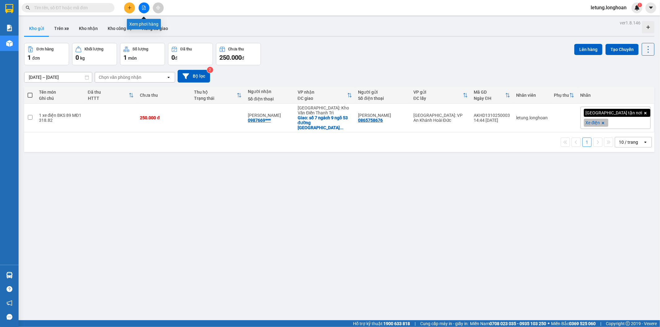
click at [143, 8] on icon "file-add" at bounding box center [144, 8] width 4 height 4
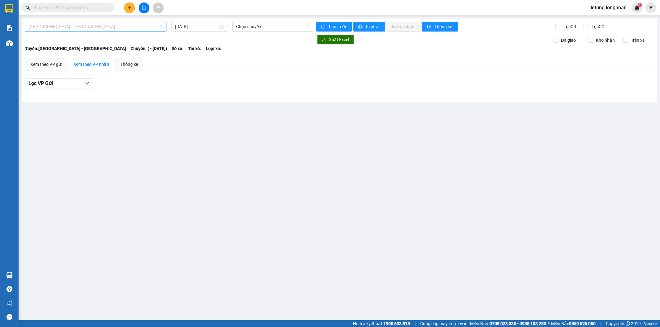
click at [145, 28] on span "Hải Phòng - Hà Nội" at bounding box center [95, 26] width 134 height 9
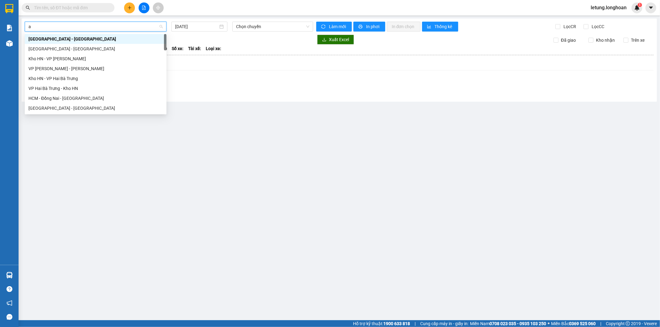
type input "an"
click at [98, 51] on div "VP An khánh - Kho HN" at bounding box center [95, 48] width 134 height 7
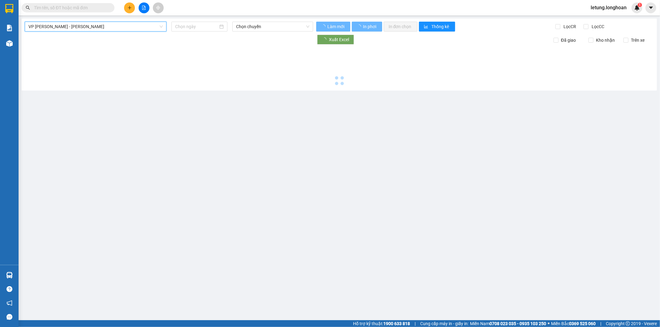
type input "13/10/2025"
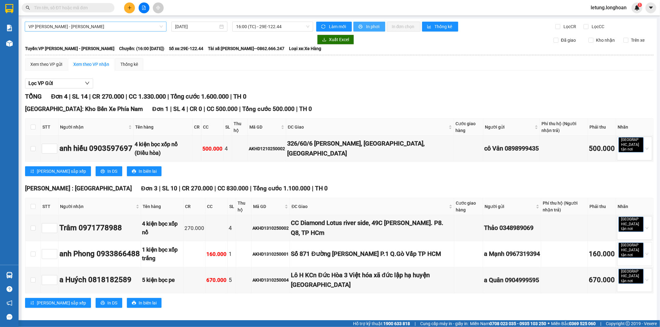
click at [367, 26] on span "In phơi" at bounding box center [373, 26] width 14 height 7
click at [370, 28] on span "In phơi" at bounding box center [373, 26] width 14 height 7
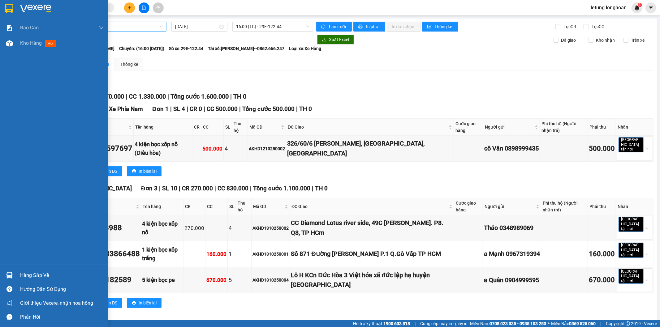
click at [7, 5] on img at bounding box center [9, 8] width 8 height 9
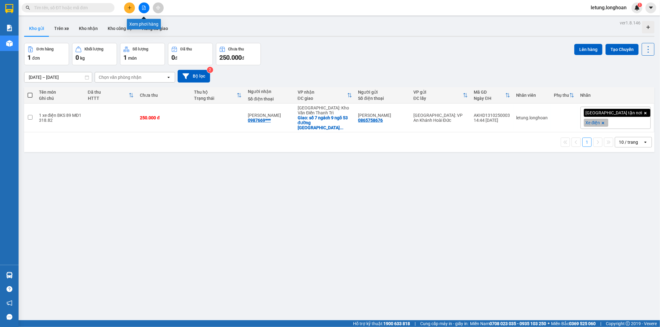
click at [143, 7] on icon "file-add" at bounding box center [144, 8] width 4 height 4
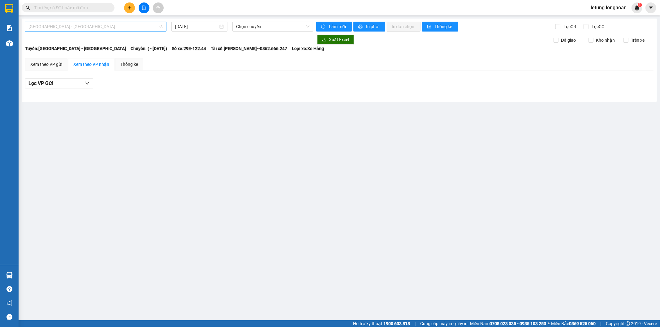
drag, startPoint x: 143, startPoint y: 25, endPoint x: 115, endPoint y: 19, distance: 28.2
click at [143, 26] on span "Hải Phòng - Hà Nội" at bounding box center [95, 26] width 134 height 9
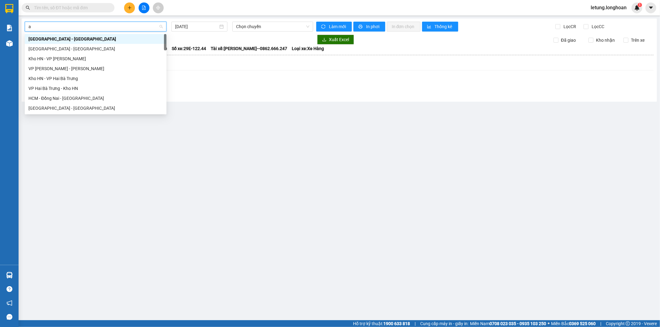
type input "an"
click at [122, 52] on div "VP An khánh - Kho HN" at bounding box center [95, 48] width 134 height 7
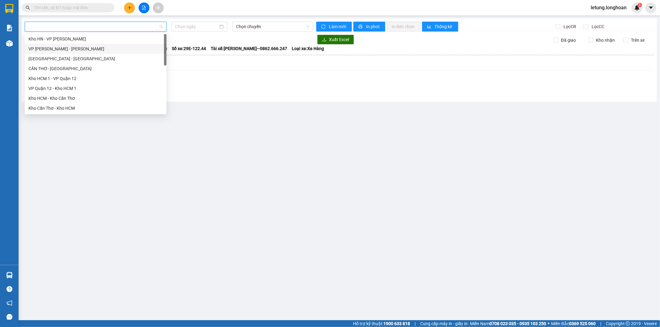
type input "13/10/2025"
